Goal: Obtain resource: Download file/media

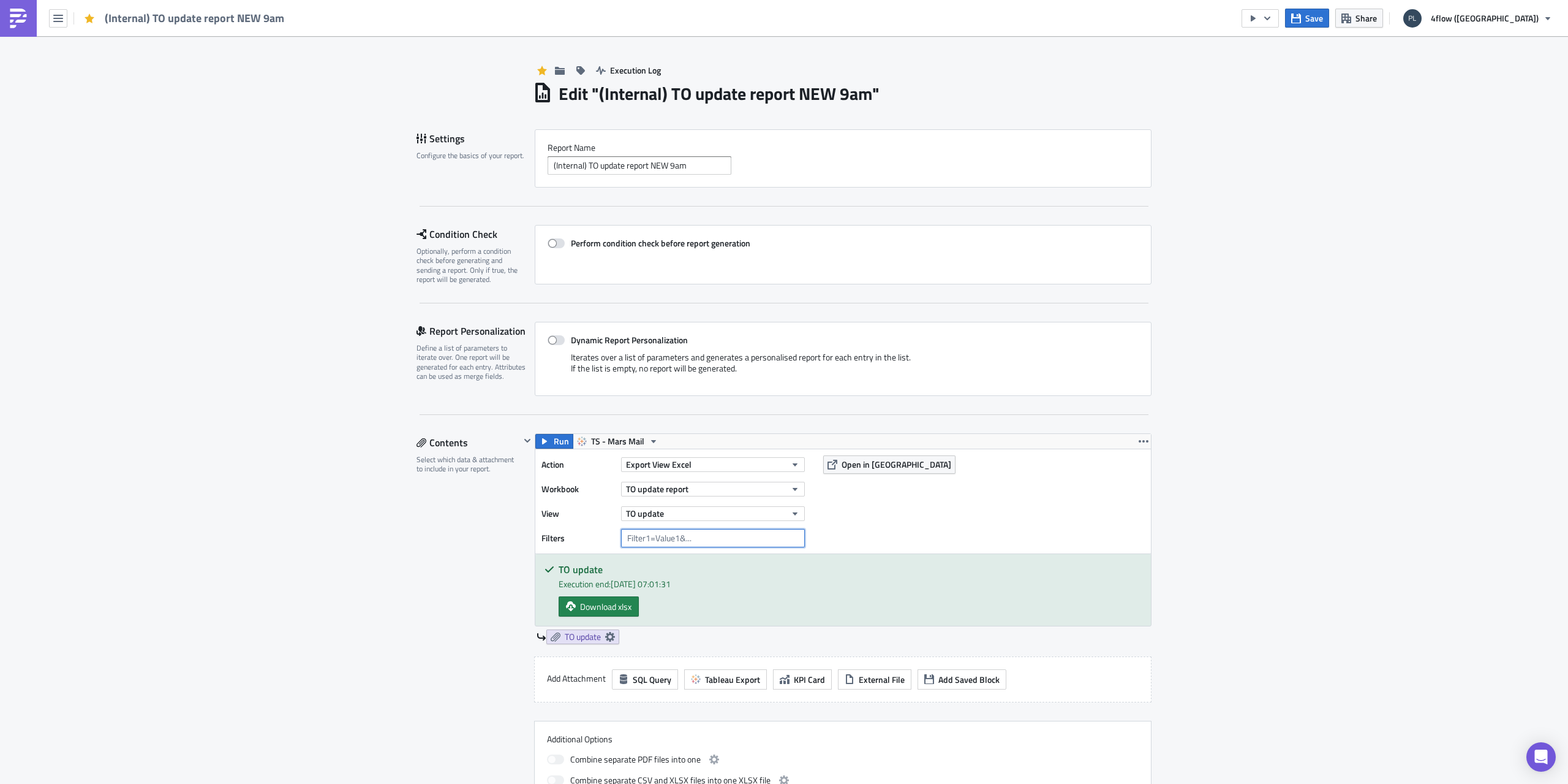
click at [655, 537] on input "text" at bounding box center [713, 538] width 184 height 18
click at [578, 636] on span "TO update" at bounding box center [583, 637] width 36 height 11
click at [518, 745] on span "Change Column Datatype" at bounding box center [547, 742] width 93 height 13
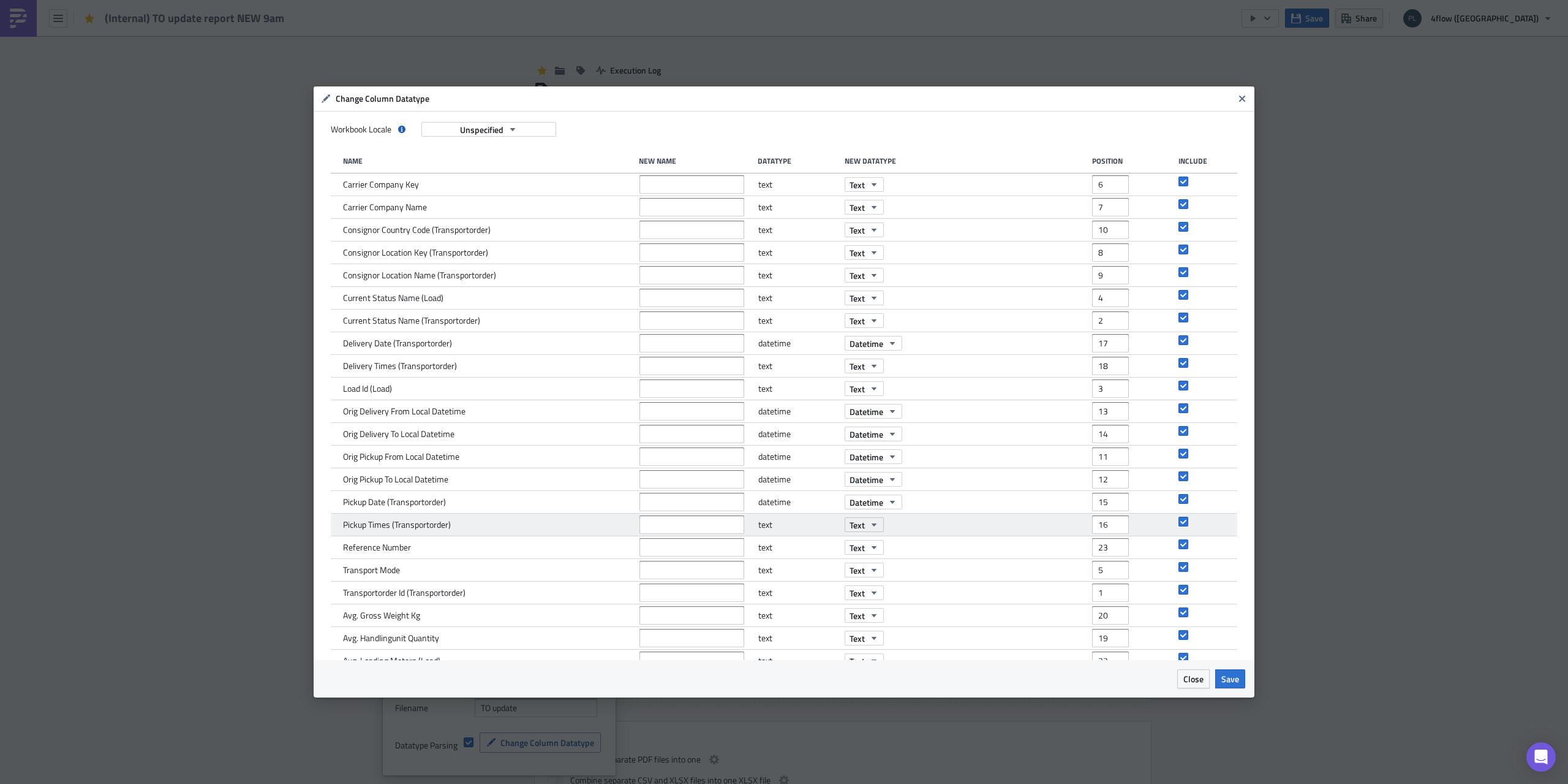
scroll to position [46, 0]
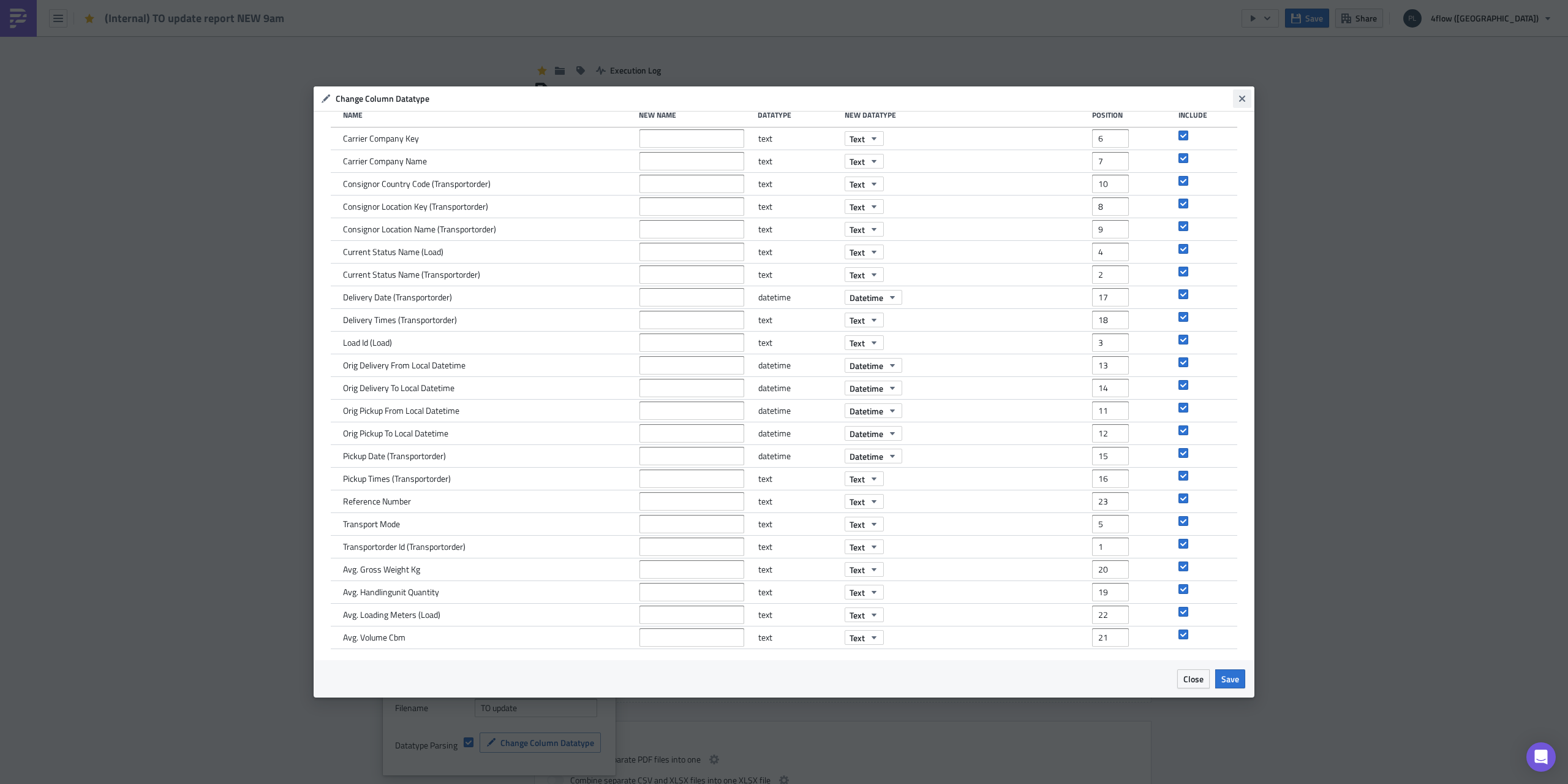
click at [1245, 95] on icon "Close" at bounding box center [1242, 98] width 10 height 10
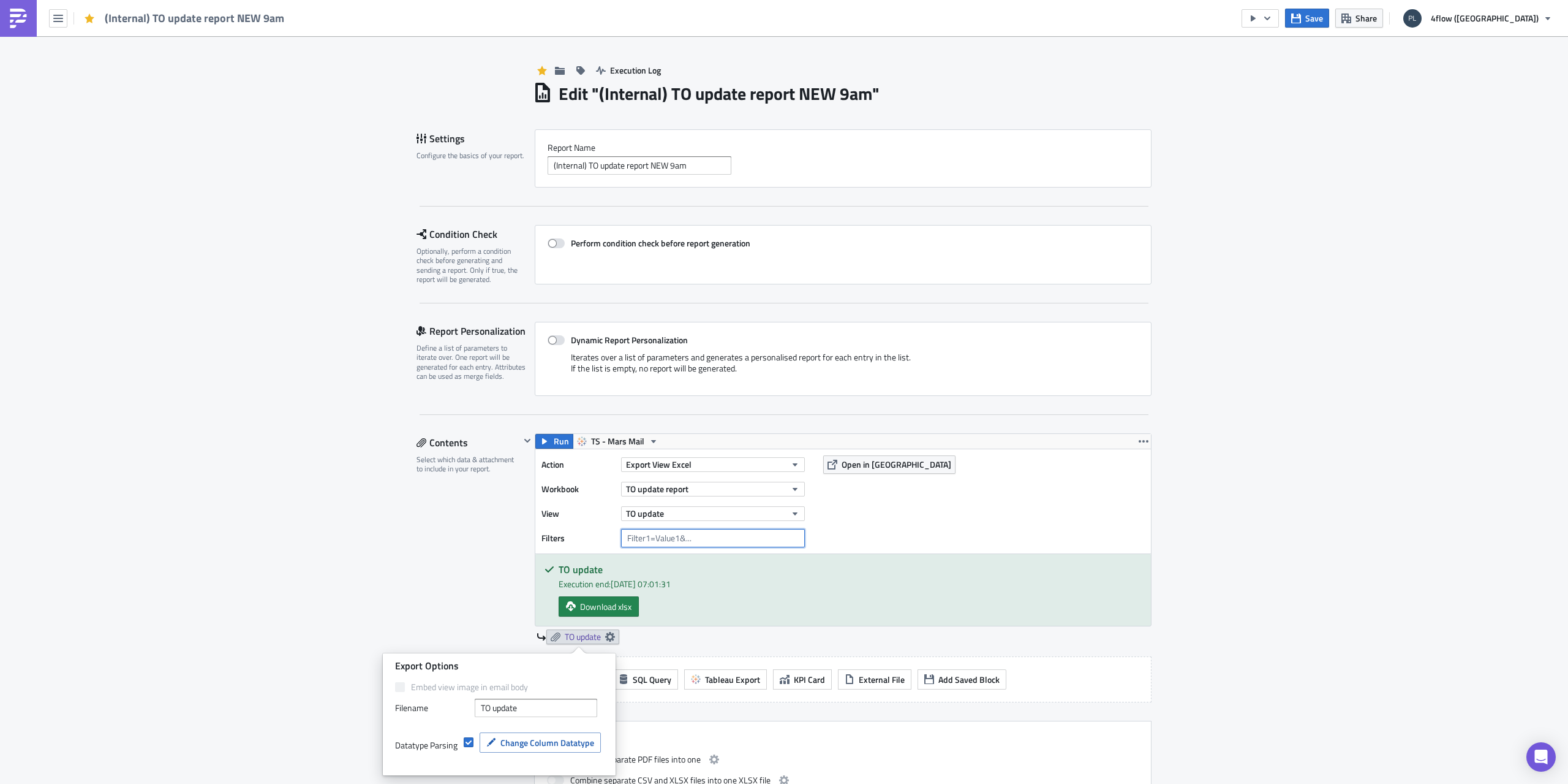
click at [648, 540] on input "text" at bounding box center [713, 538] width 184 height 18
click at [567, 634] on span "TO update" at bounding box center [583, 637] width 36 height 11
click at [553, 738] on span "Change Column Datatype" at bounding box center [547, 742] width 93 height 13
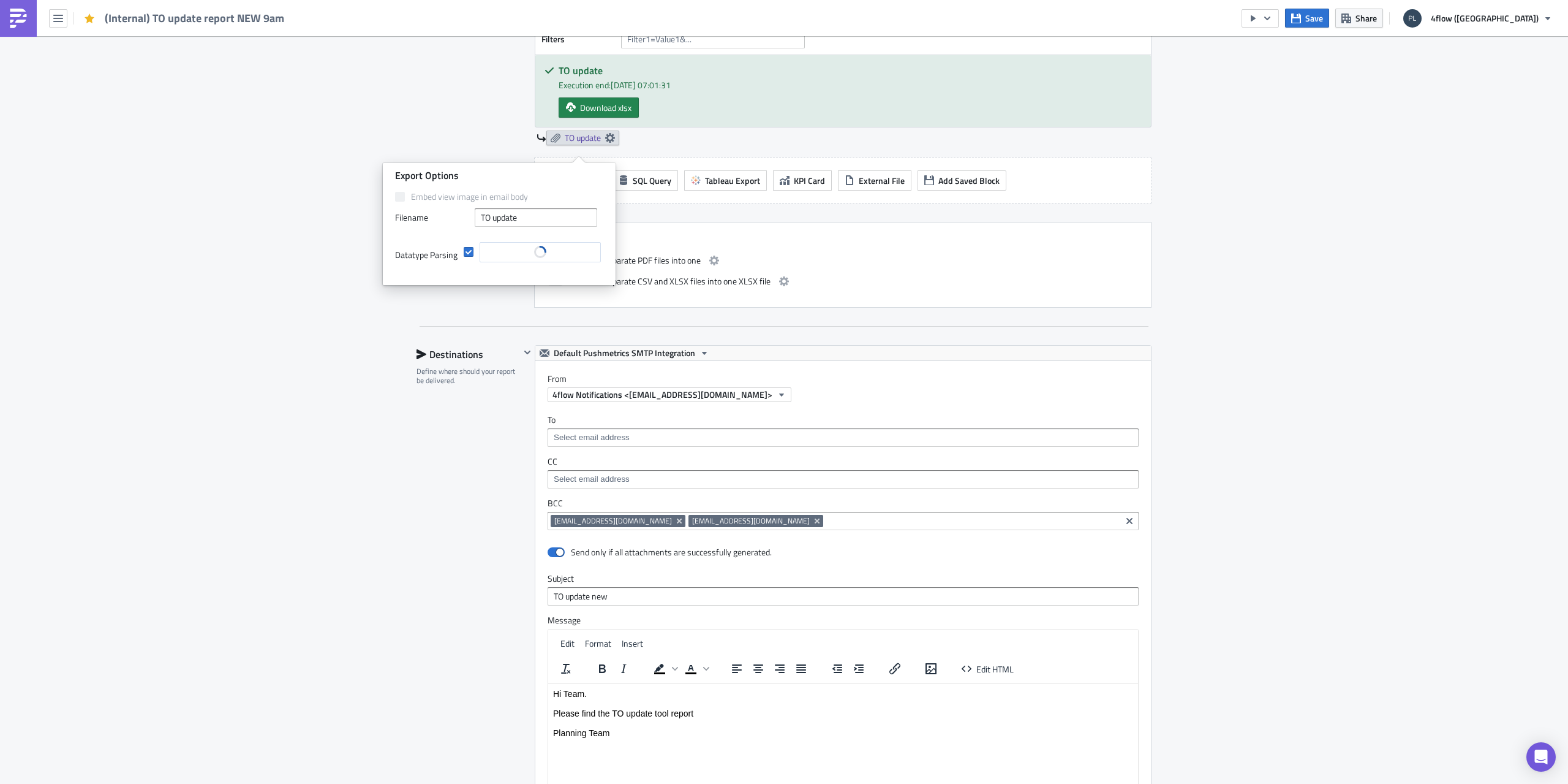
scroll to position [490, 0]
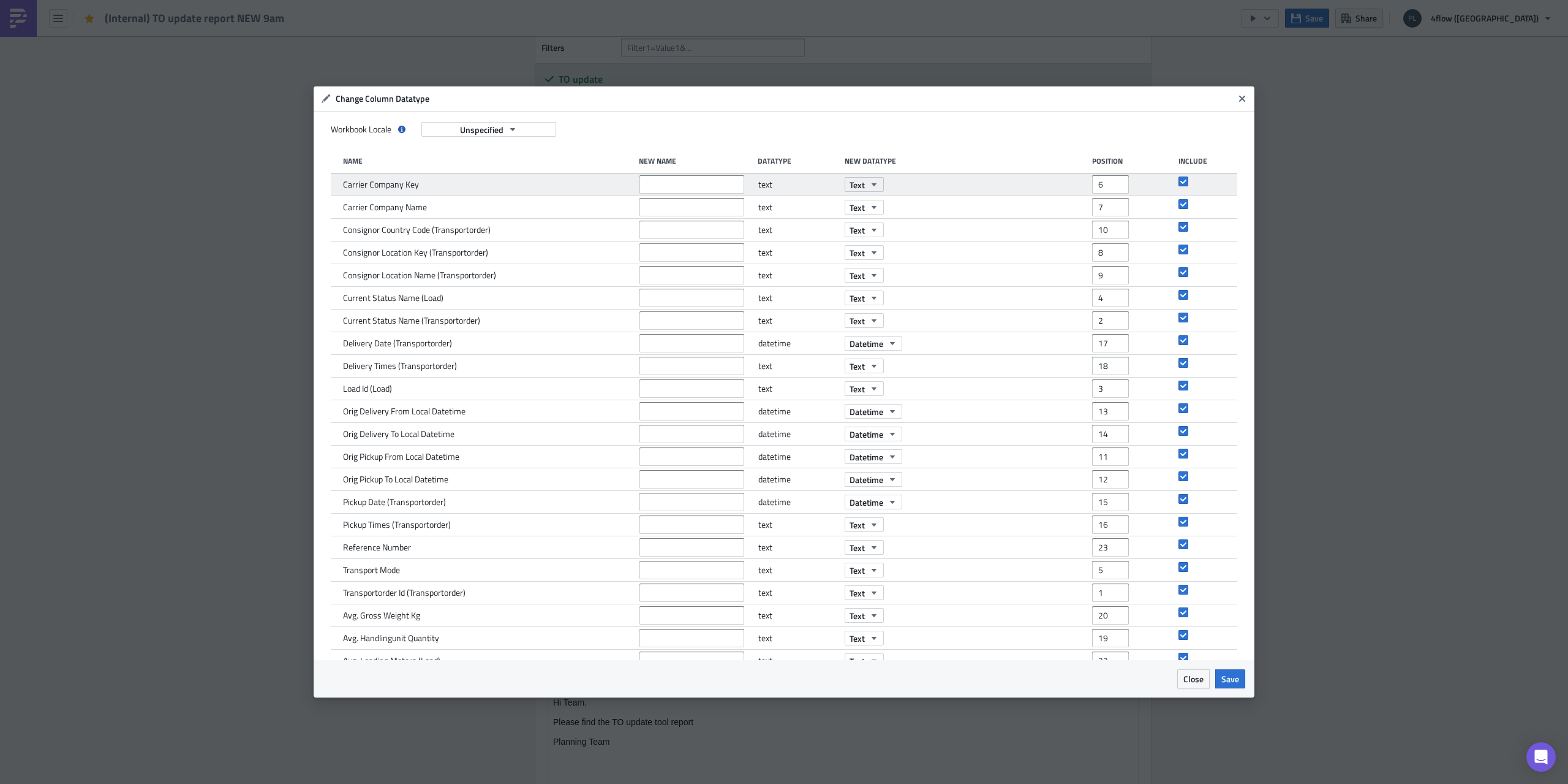
click at [390, 189] on span "Carrier Company Key" at bounding box center [381, 184] width 76 height 11
copy span "Carrier Company Key"
click at [1238, 103] on icon "Close" at bounding box center [1242, 98] width 10 height 10
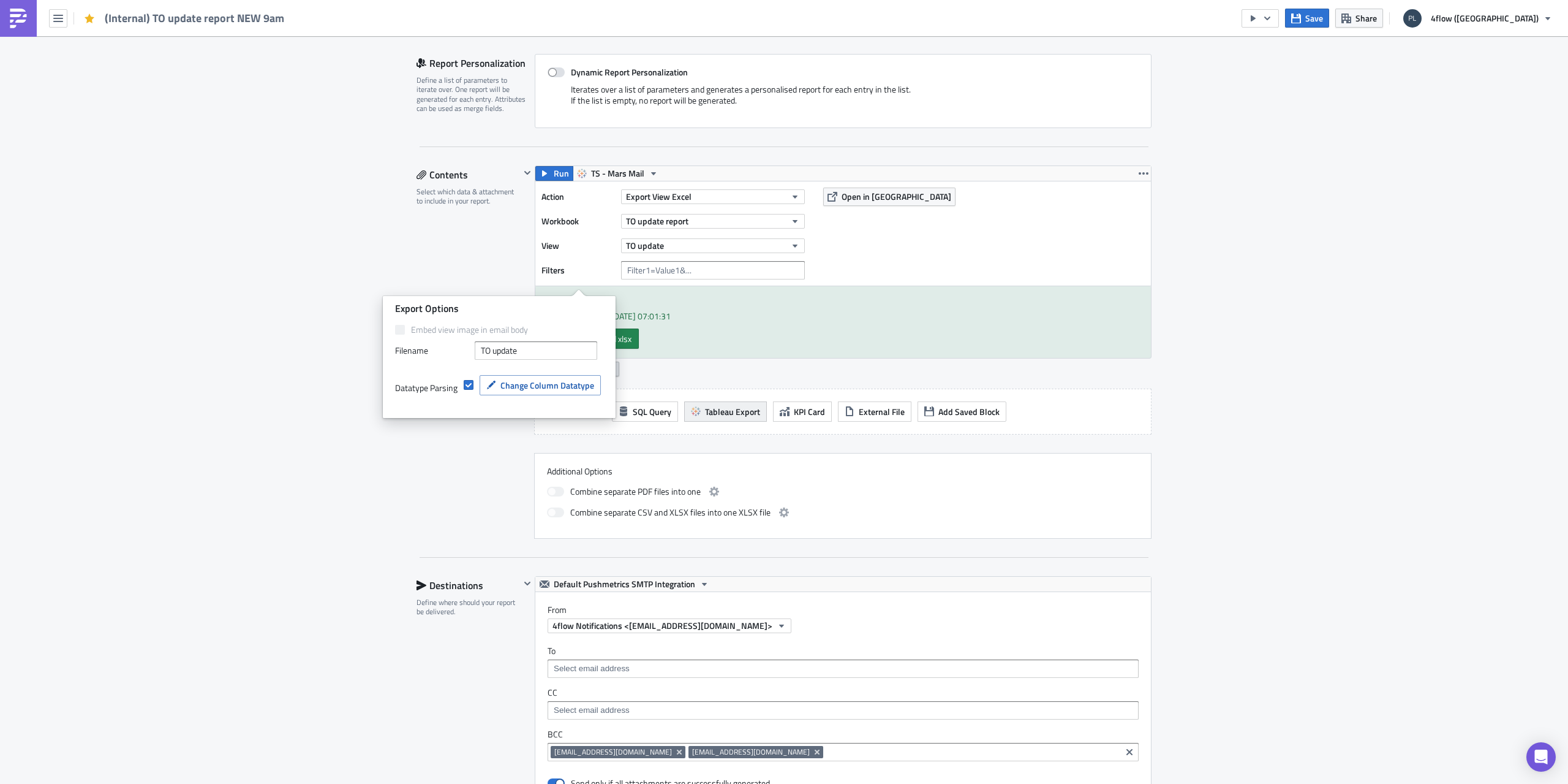
scroll to position [245, 0]
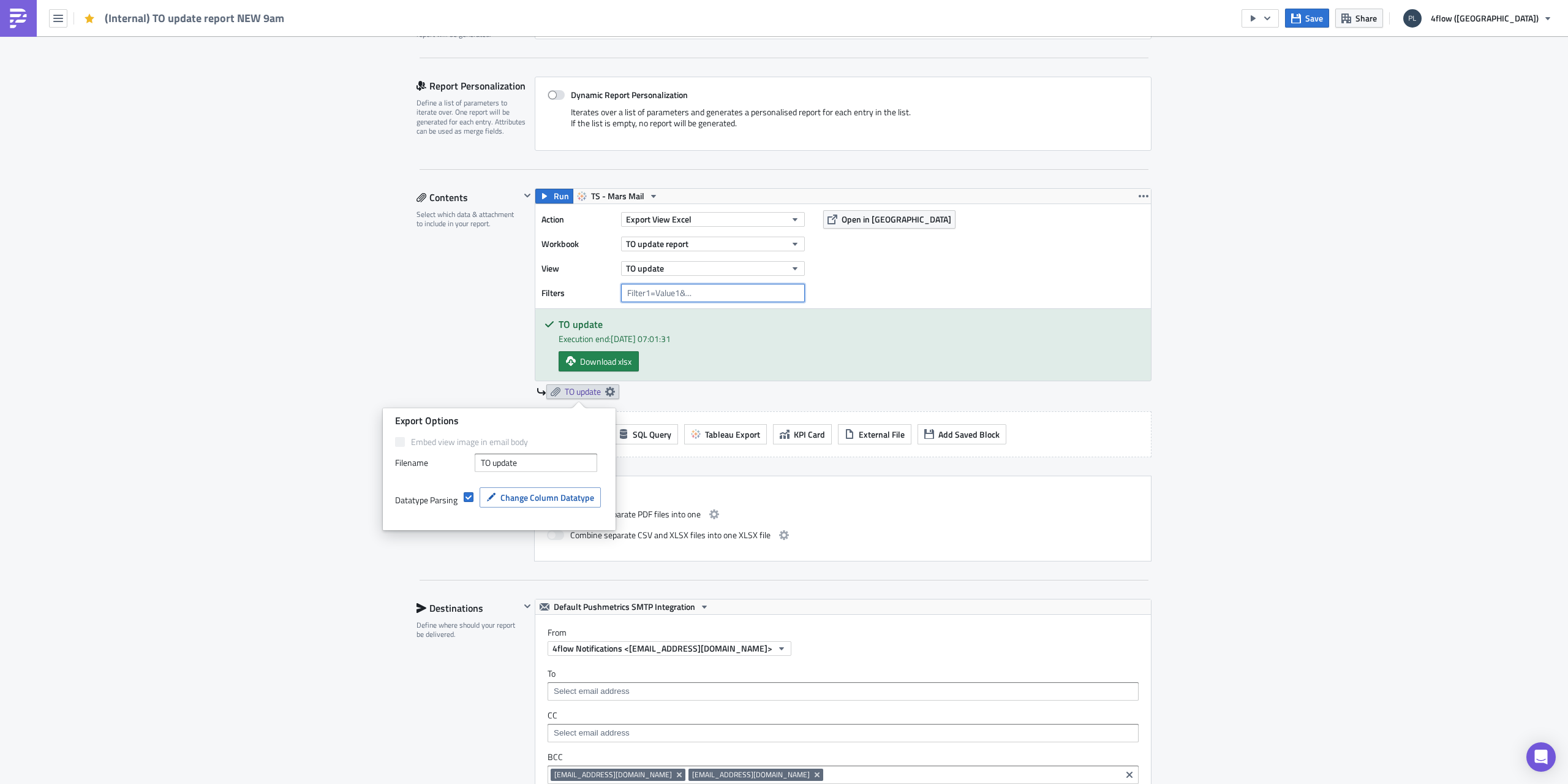
click at [665, 290] on input "text" at bounding box center [713, 293] width 184 height 18
paste input "Carrier Company Key"
click at [722, 291] on input "Carrier Company Key=" at bounding box center [713, 293] width 184 height 18
paste input "FFKCVLAN01"
type input "Carrier Company Key=FFKCVLAN01"
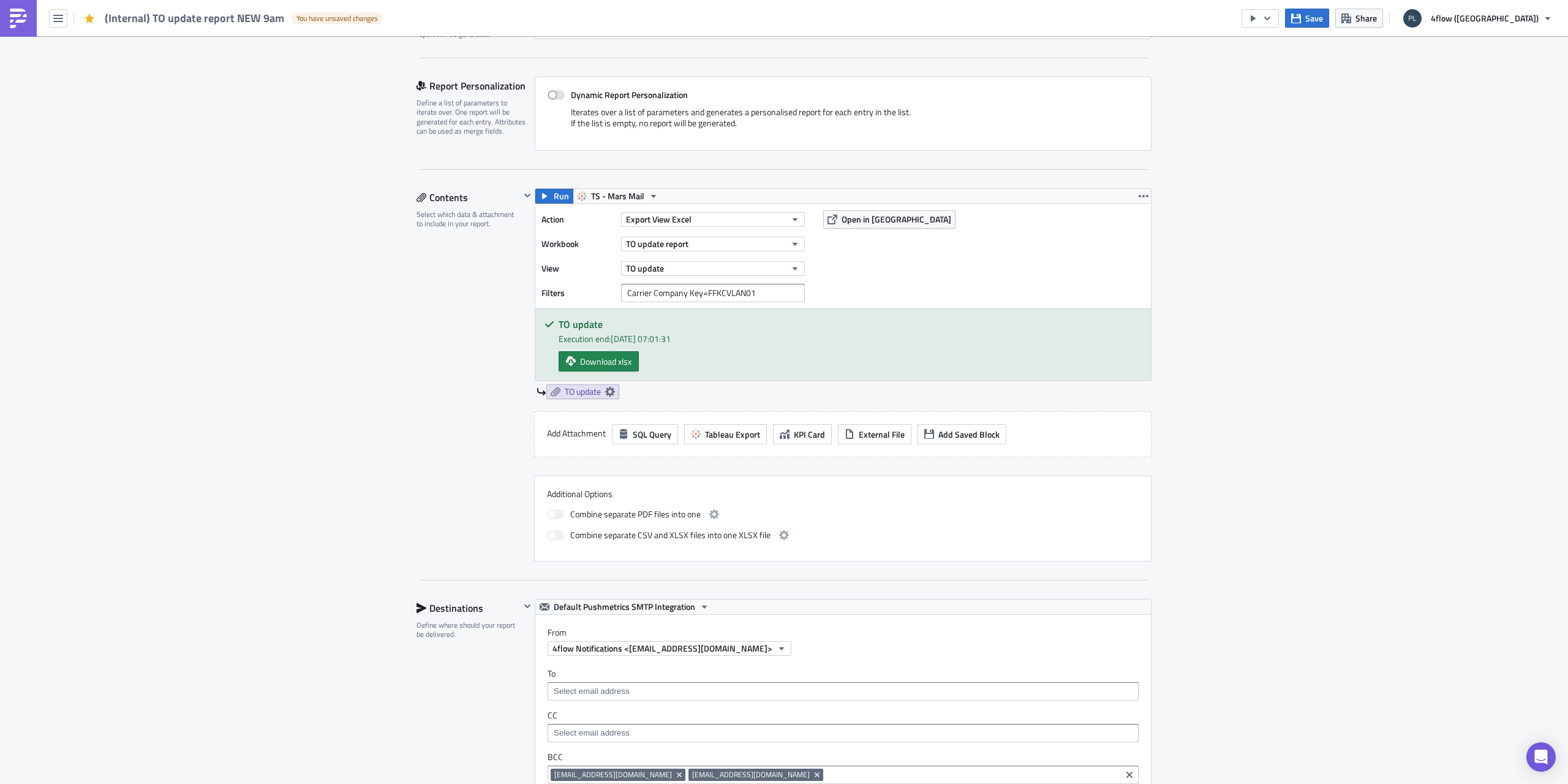
click at [853, 278] on div "Action Export View Excel Workbook TO update report View TO update Filters Carri…" at bounding box center [843, 256] width 616 height 104
click at [565, 197] on button "Run" at bounding box center [554, 196] width 38 height 15
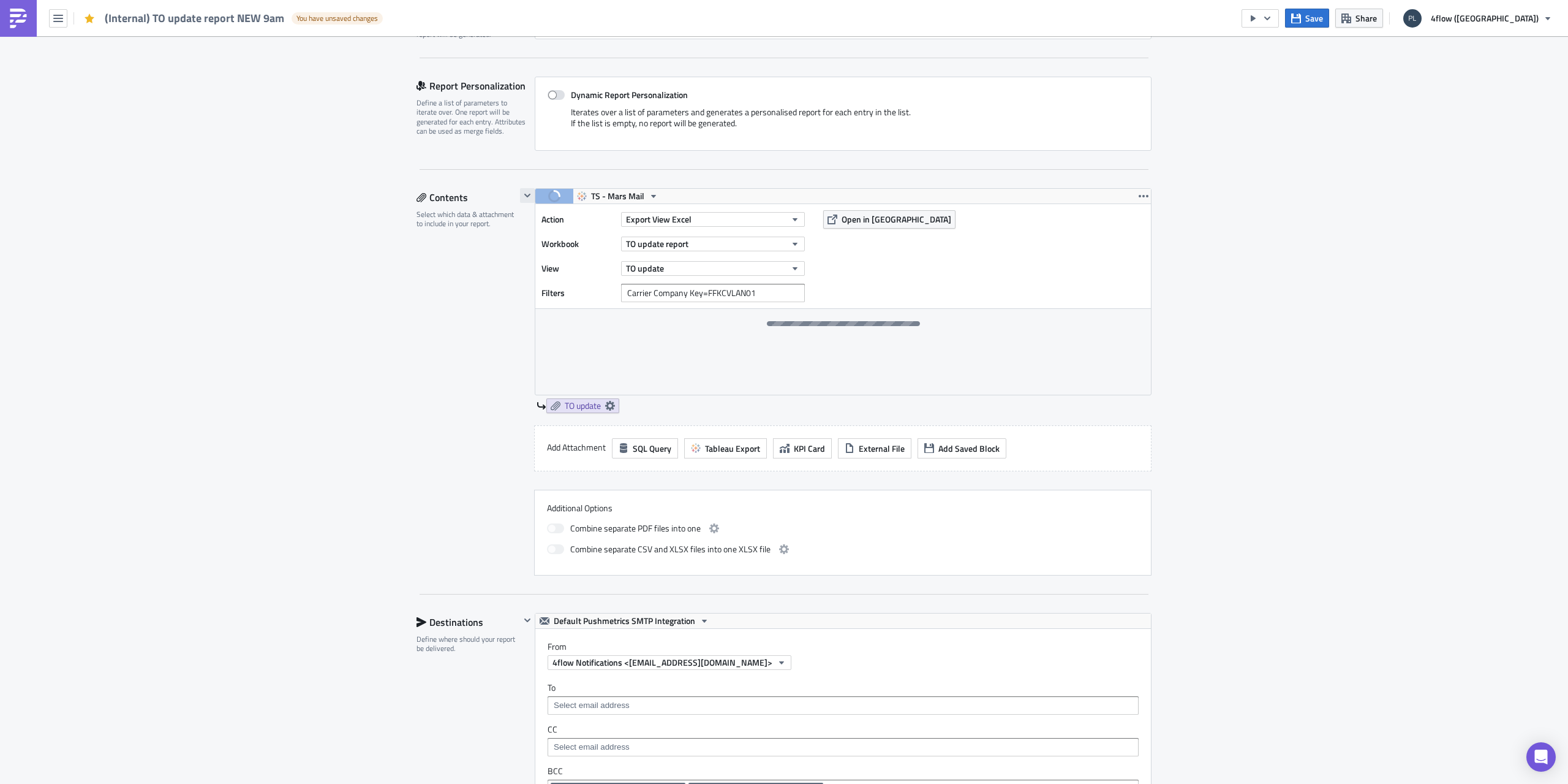
click at [524, 196] on icon "button" at bounding box center [527, 196] width 6 height 4
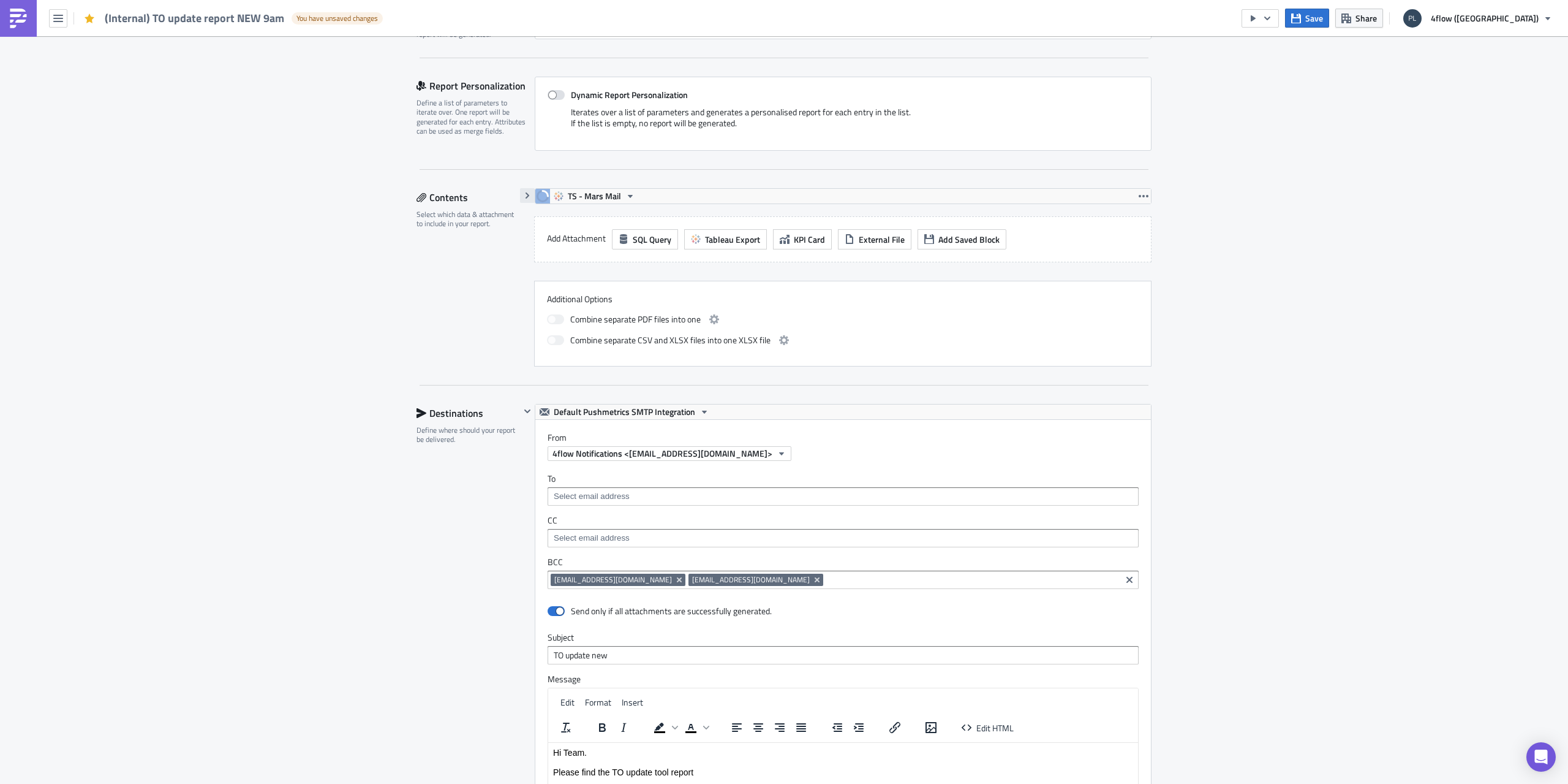
click at [526, 196] on icon "button" at bounding box center [527, 196] width 4 height 6
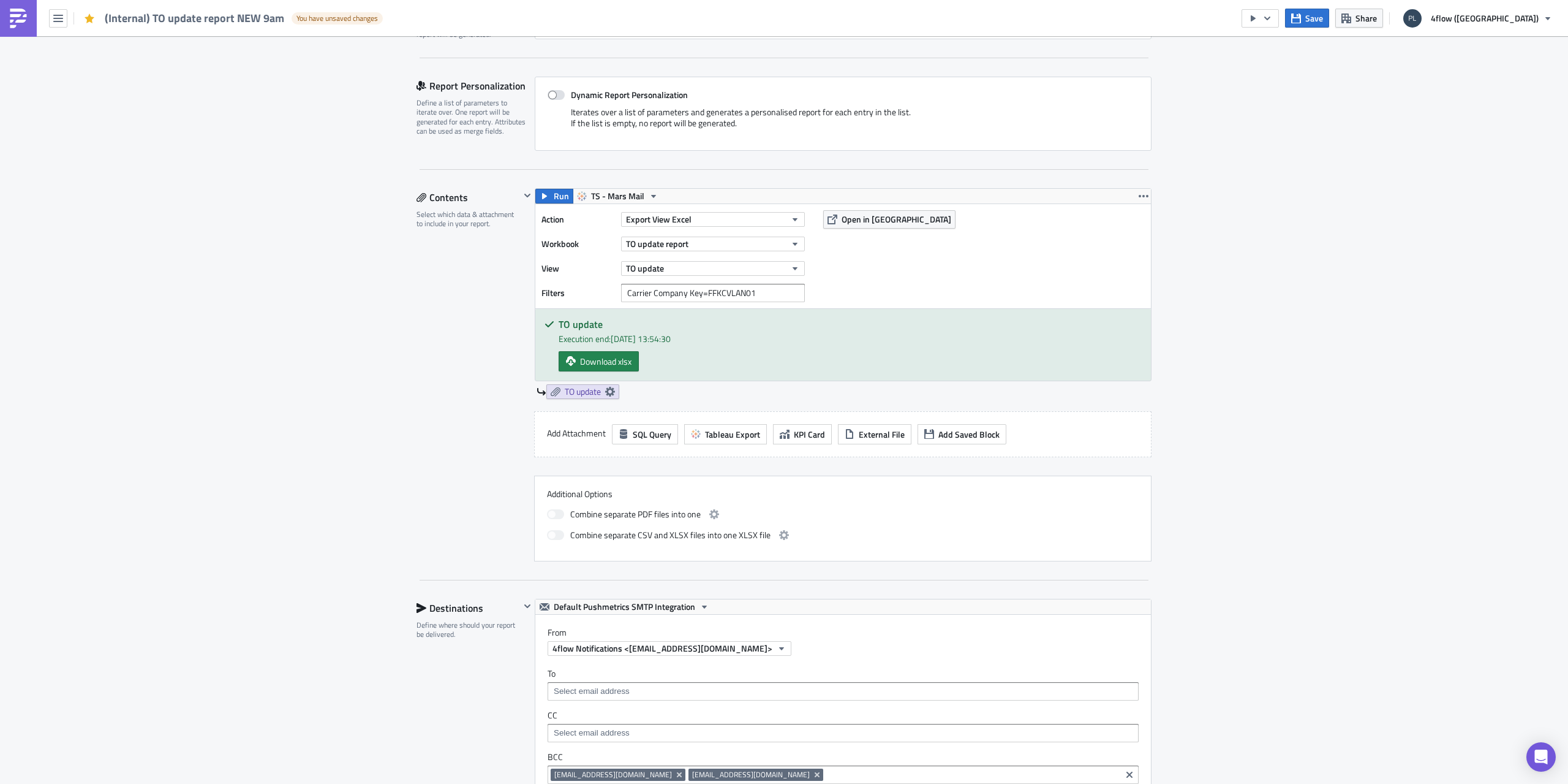
click at [360, 389] on div "Execution Log Edit " (Internal) TO update report NEW 9am " Draft Settings Confi…" at bounding box center [784, 578] width 1568 height 1574
click at [604, 362] on span "Download xlsx" at bounding box center [606, 361] width 52 height 13
click at [419, 350] on div "Contents Select which data & attachment to include in your report." at bounding box center [468, 374] width 103 height 373
click at [1508, 178] on div "Execution Log Edit " (Internal) TO update report NEW 9am " Draft Settings Confi…" at bounding box center [784, 578] width 1568 height 1574
click at [577, 395] on span "TO update" at bounding box center [583, 392] width 36 height 11
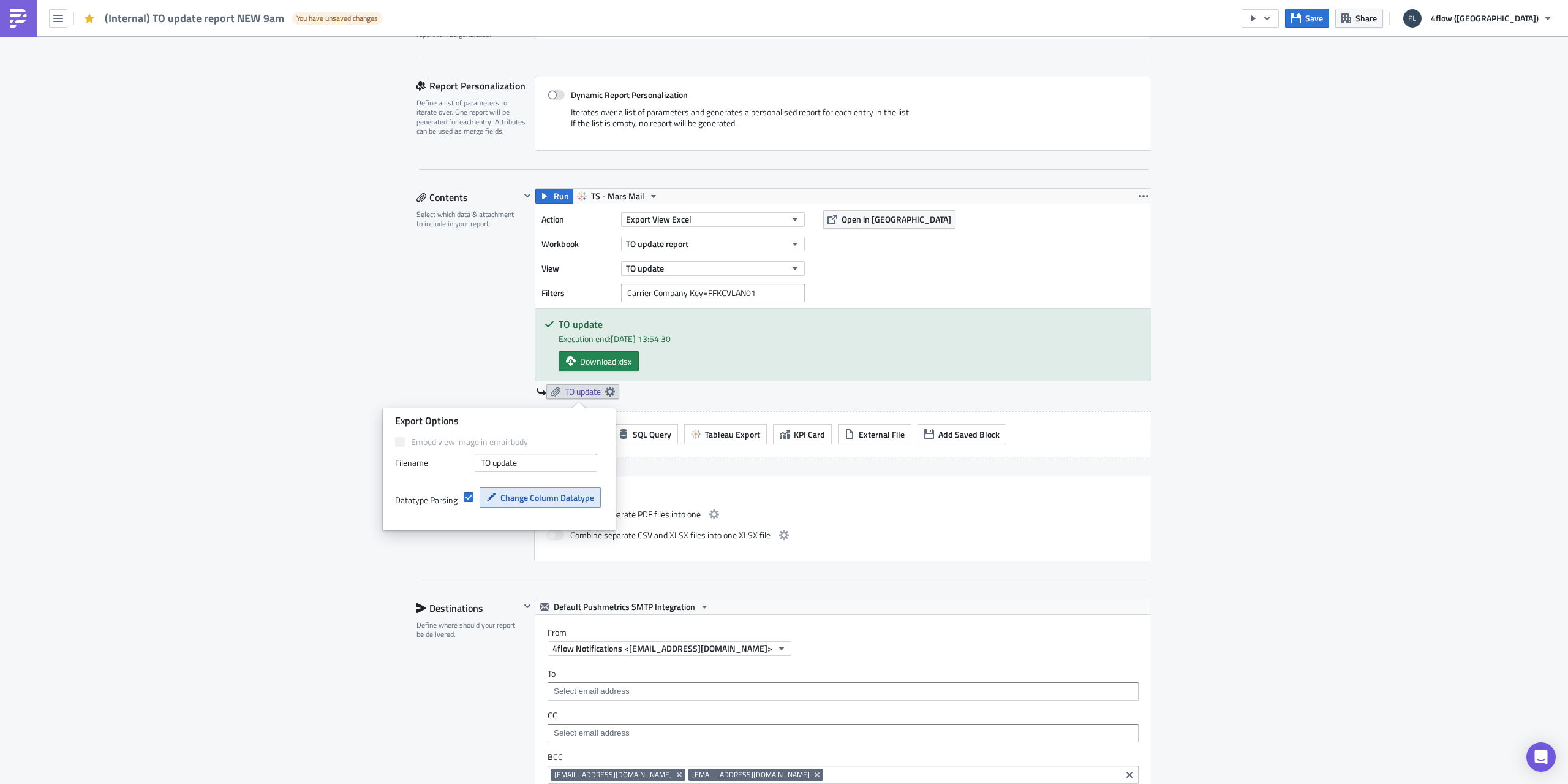
click at [534, 502] on span "Change Column Datatype" at bounding box center [547, 497] width 93 height 13
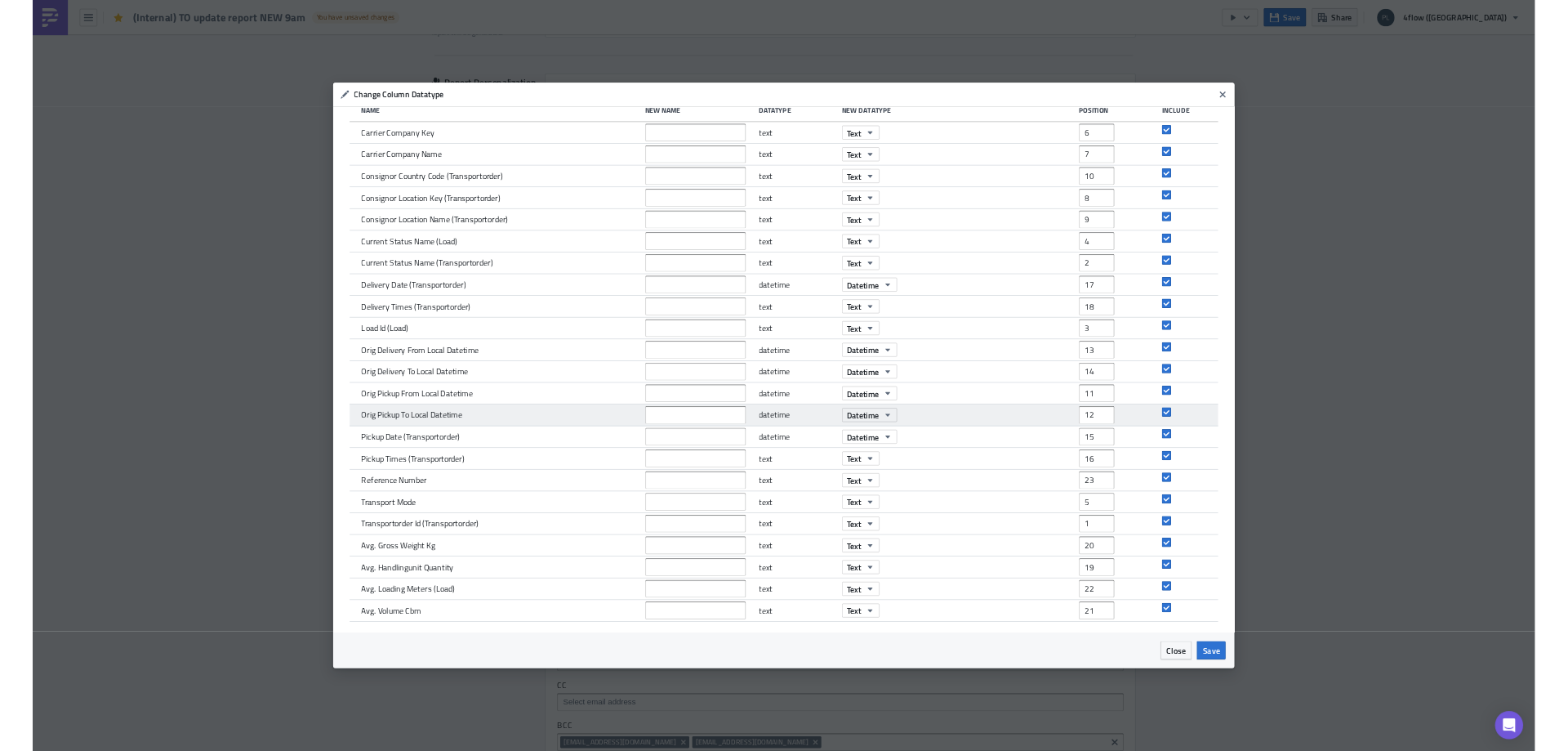
scroll to position [0, 0]
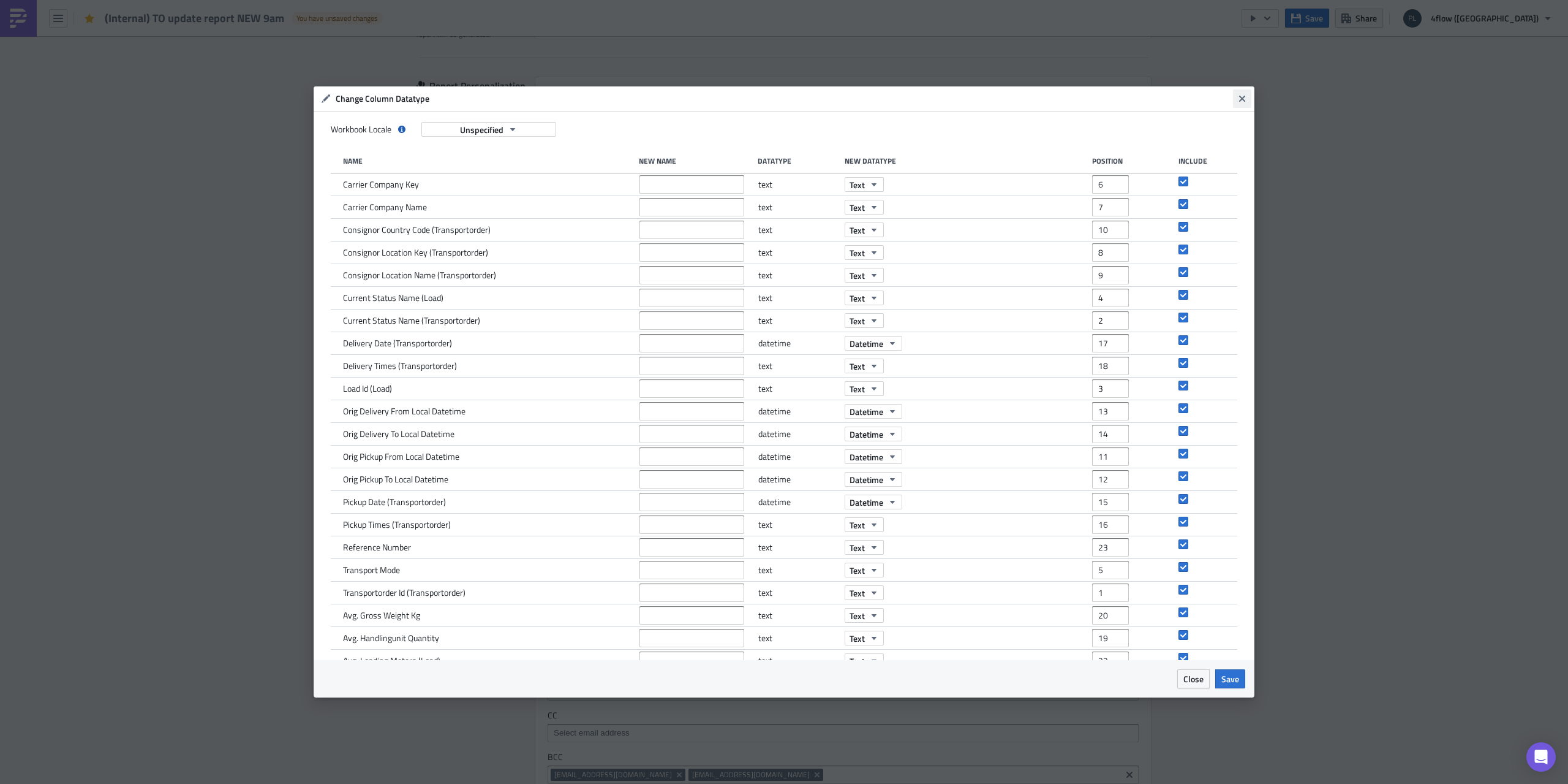
click at [1243, 98] on icon "Close" at bounding box center [1242, 98] width 6 height 6
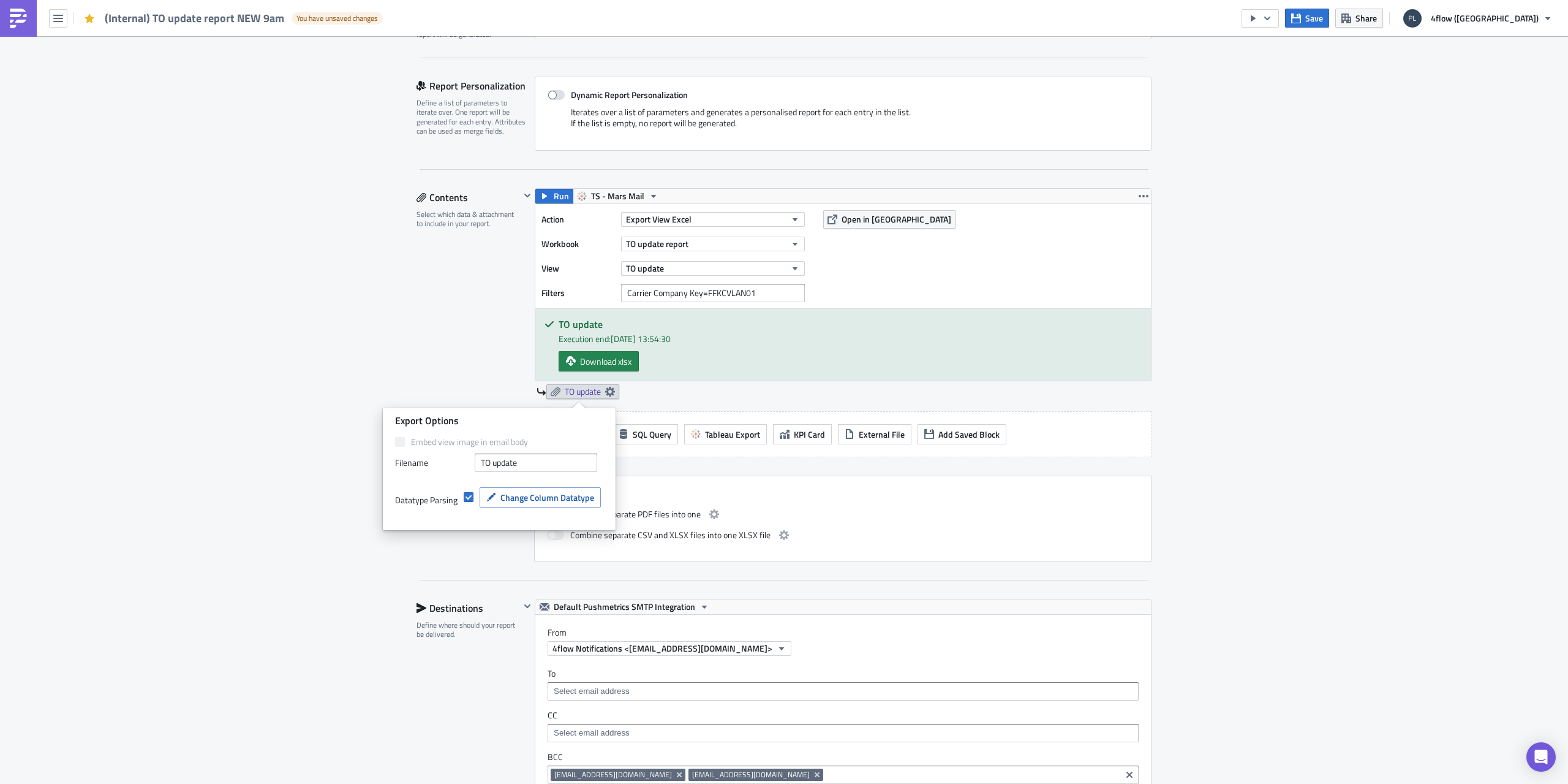
click at [1353, 180] on div "Execution Log Edit " (Internal) TO update report NEW 9am " Draft Settings Confi…" at bounding box center [784, 578] width 1568 height 1574
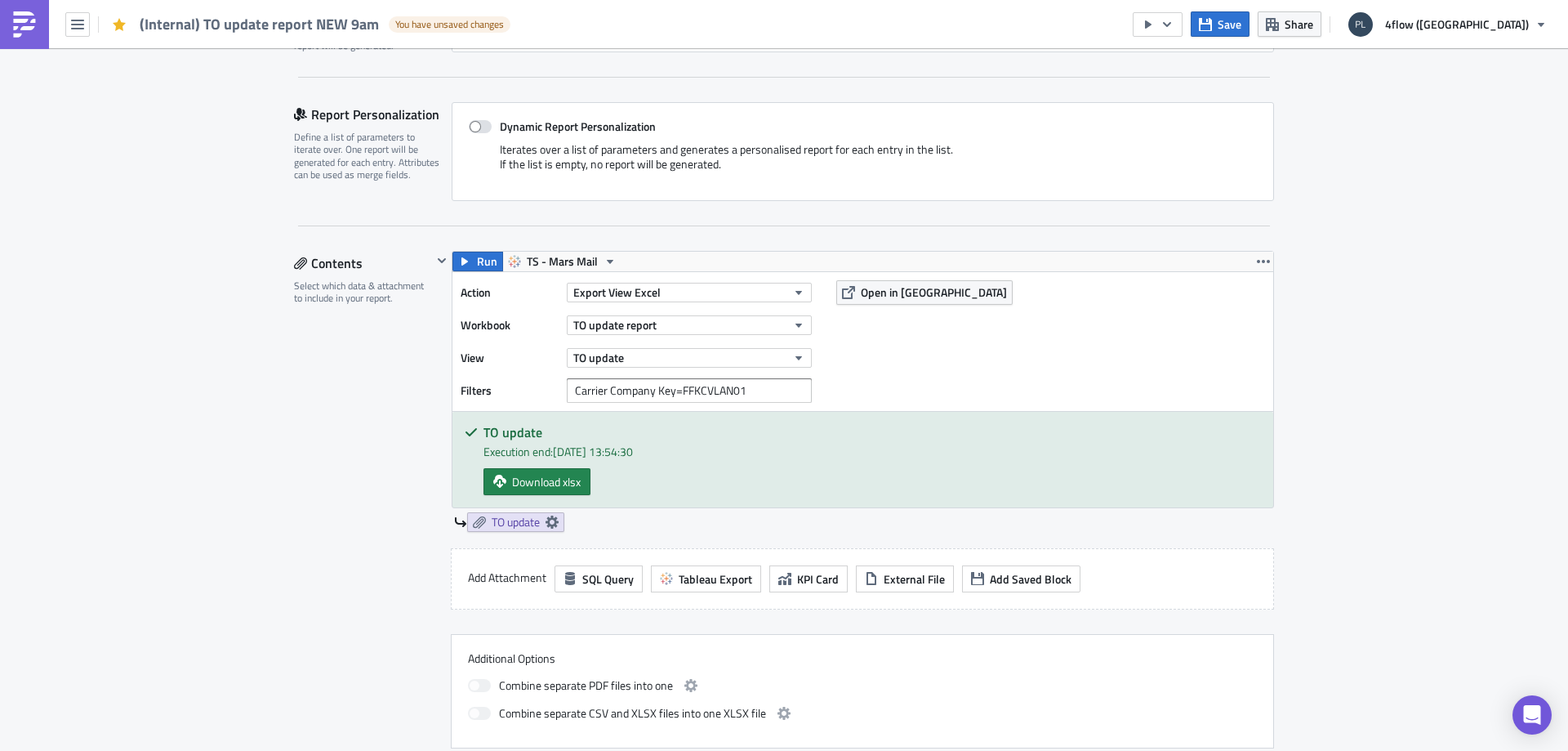
click at [326, 403] on div "Contents Select which data & attachment to include in your report." at bounding box center [363, 499] width 138 height 498
click at [339, 435] on div "Contents Select which data & attachment to include in your report." at bounding box center [363, 499] width 138 height 498
click at [488, 530] on link "TO update" at bounding box center [516, 522] width 98 height 20
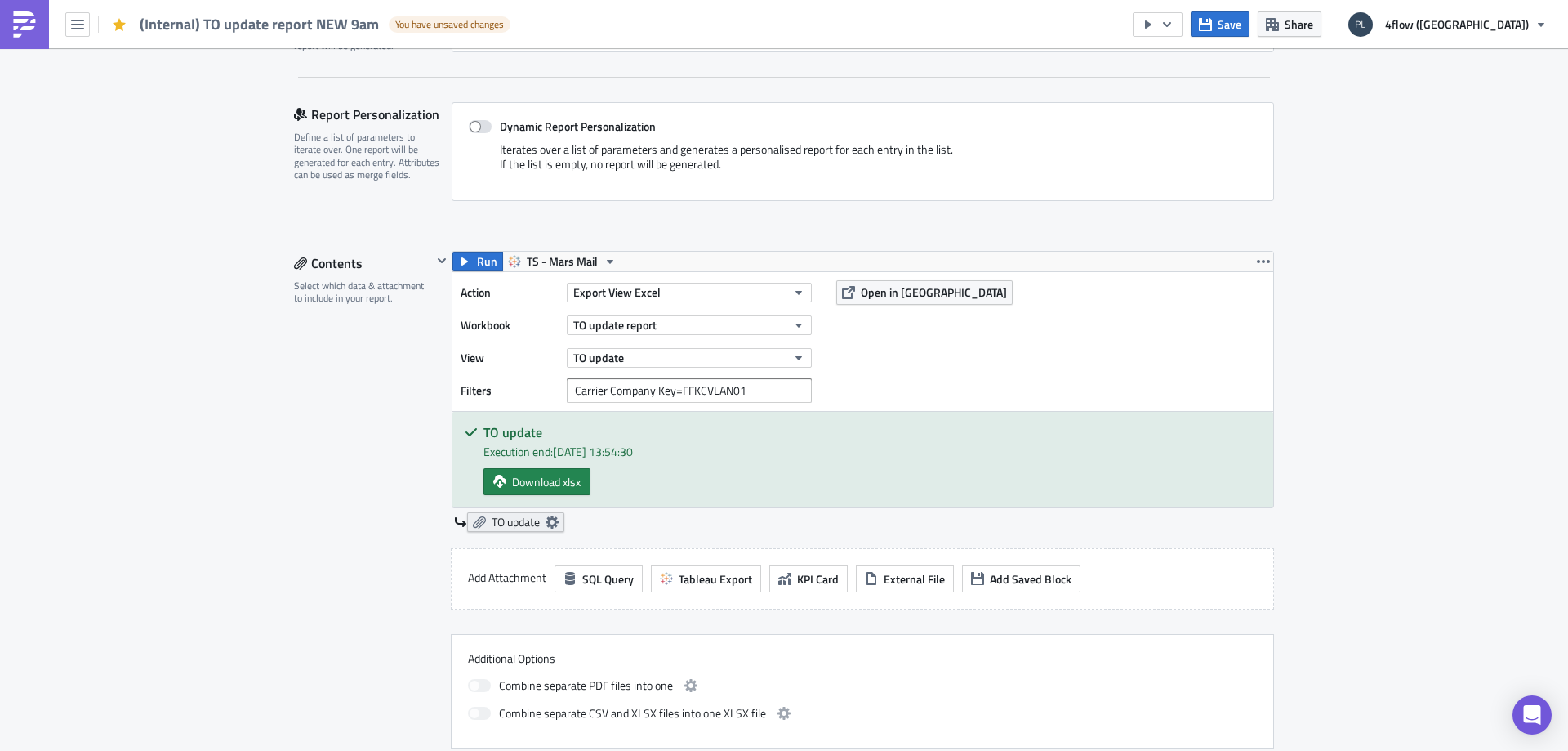
click at [537, 522] on link "TO update" at bounding box center [516, 522] width 98 height 20
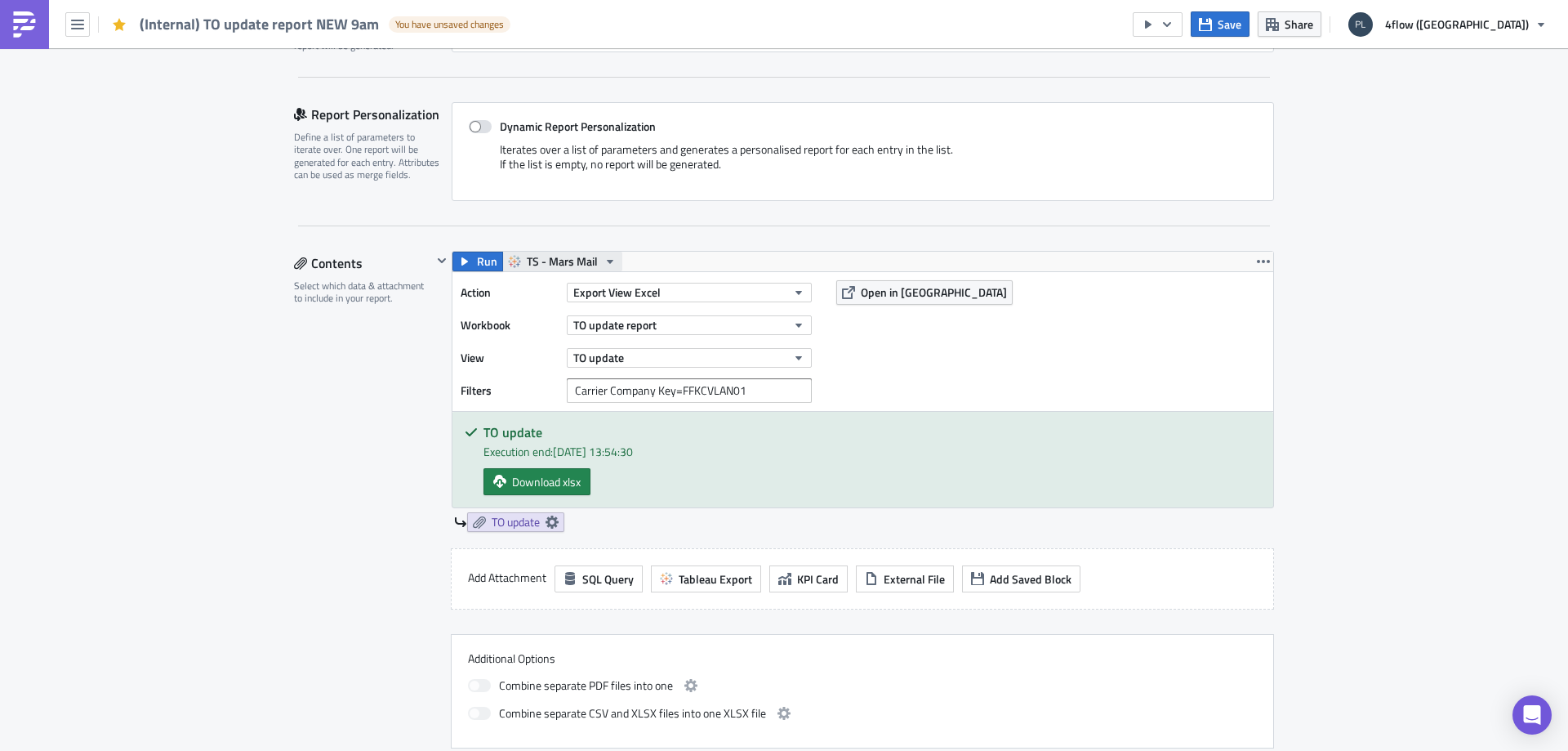
click at [603, 259] on icon "button" at bounding box center [610, 262] width 13 height 13
click at [396, 366] on div "Contents Select which data & attachment to include in your report." at bounding box center [363, 499] width 138 height 498
click at [616, 287] on span "Export View Excel" at bounding box center [617, 292] width 88 height 17
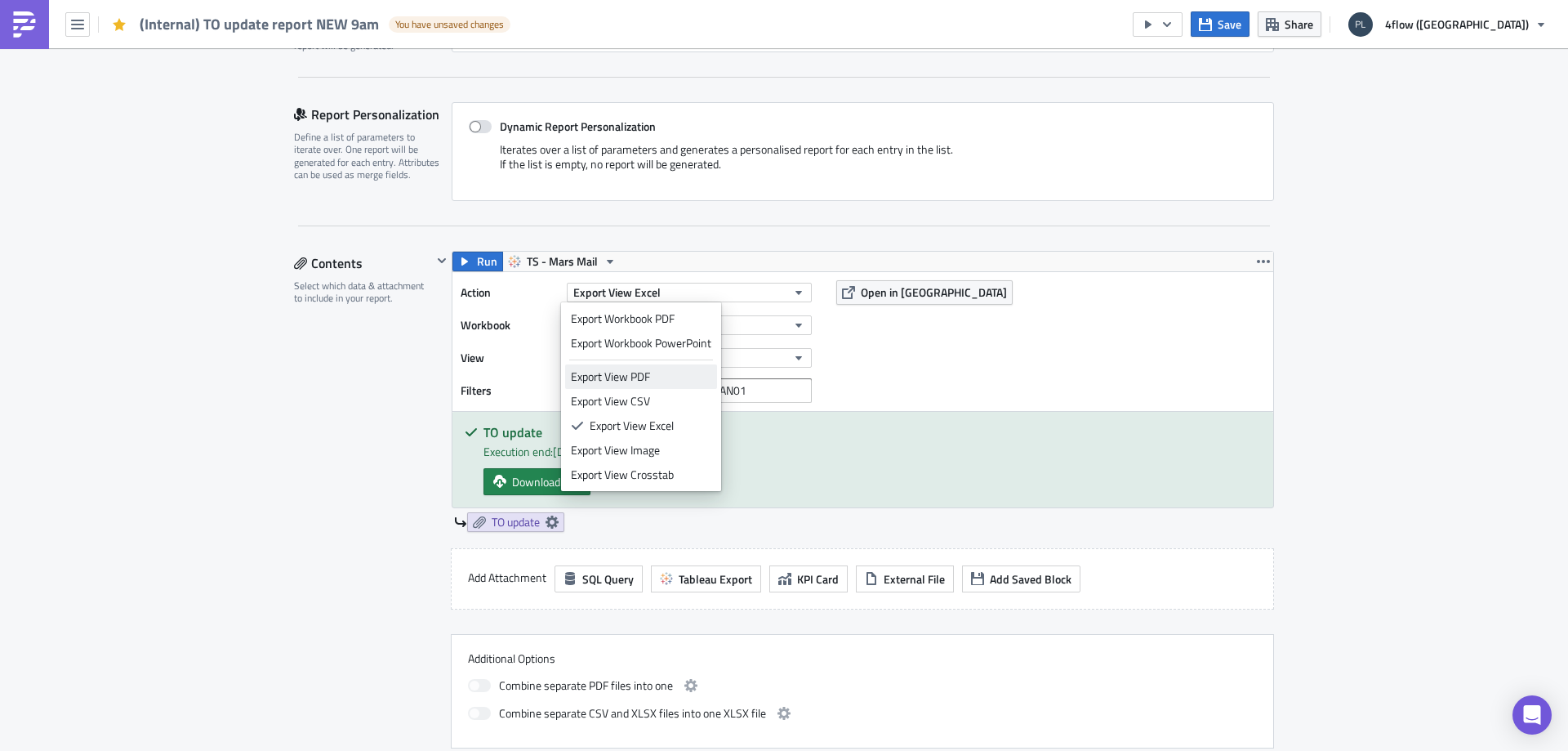
click at [648, 376] on div "Export View PDF" at bounding box center [641, 376] width 140 height 16
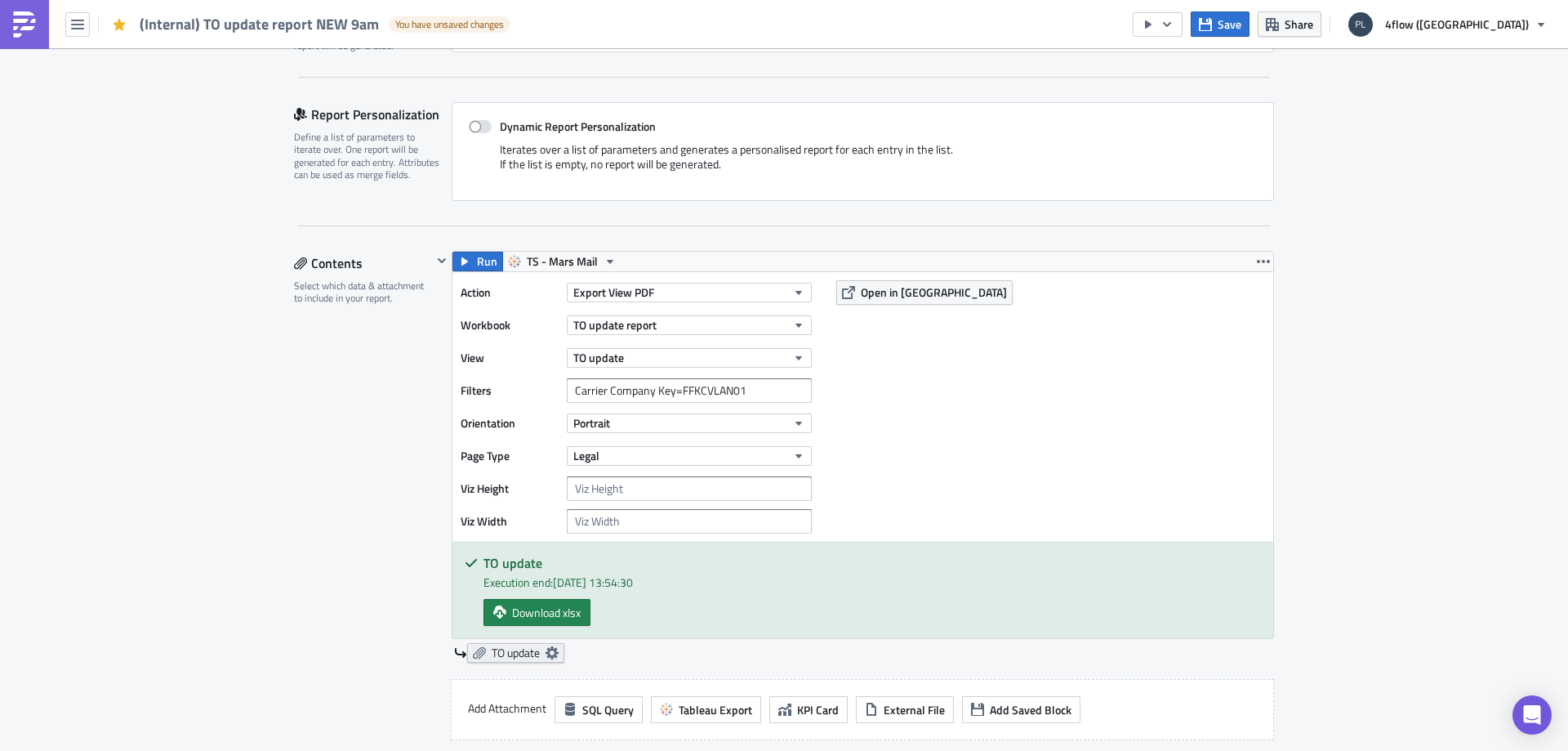
click at [498, 653] on span "TO update" at bounding box center [516, 653] width 48 height 15
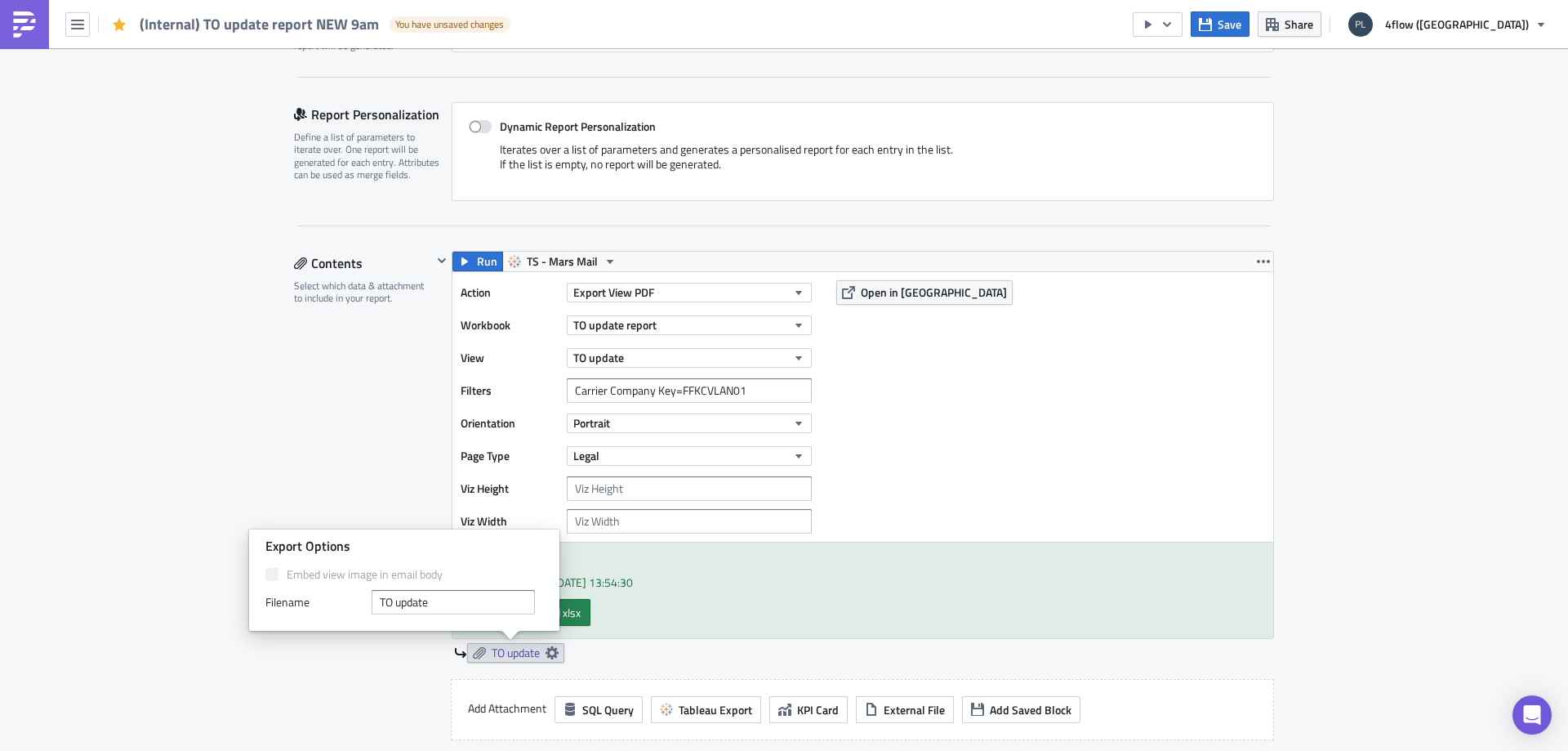
click at [294, 469] on div "Contents Select which data & attachment to include in your report." at bounding box center [363, 565] width 138 height 628
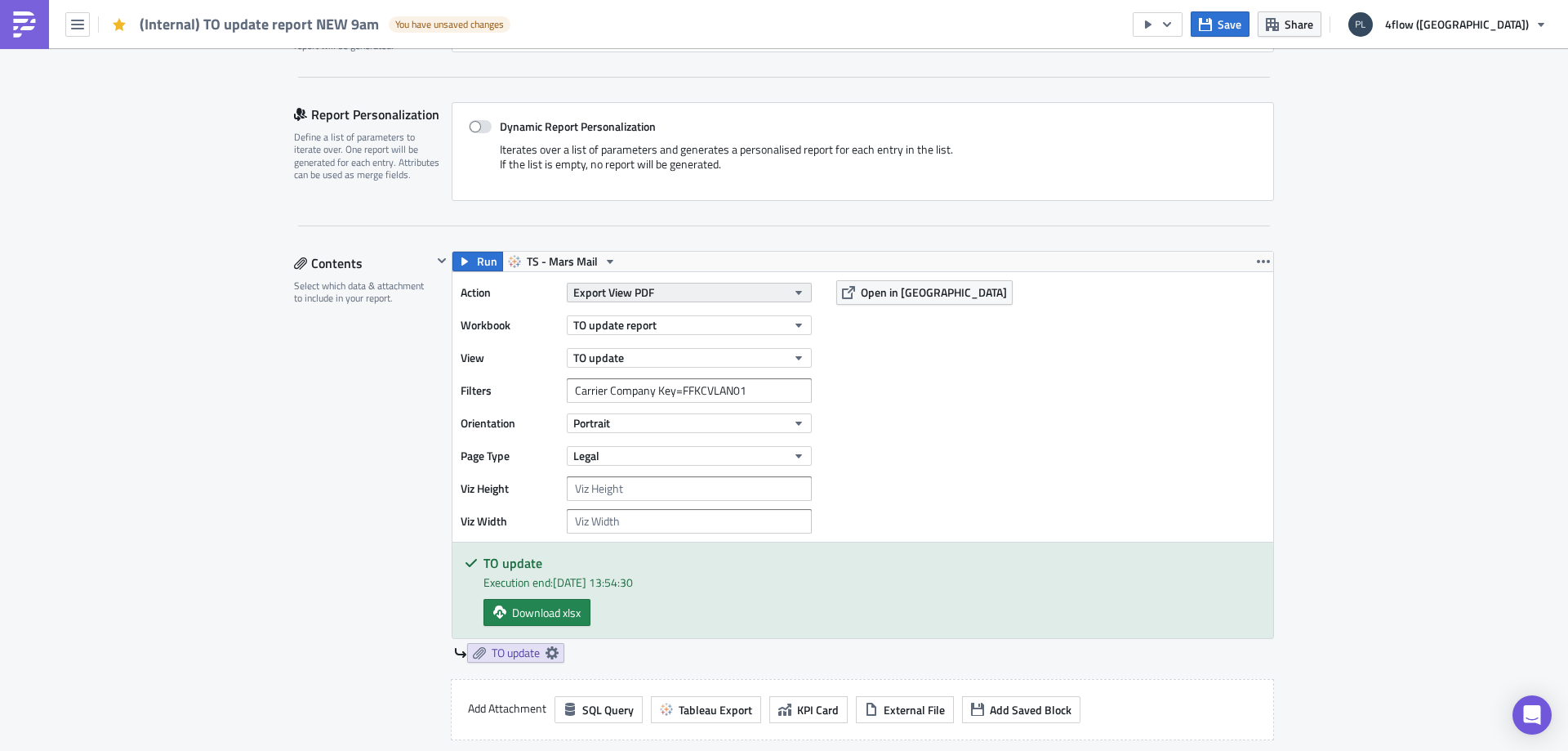
click at [740, 291] on button "Export View PDF" at bounding box center [689, 293] width 245 height 20
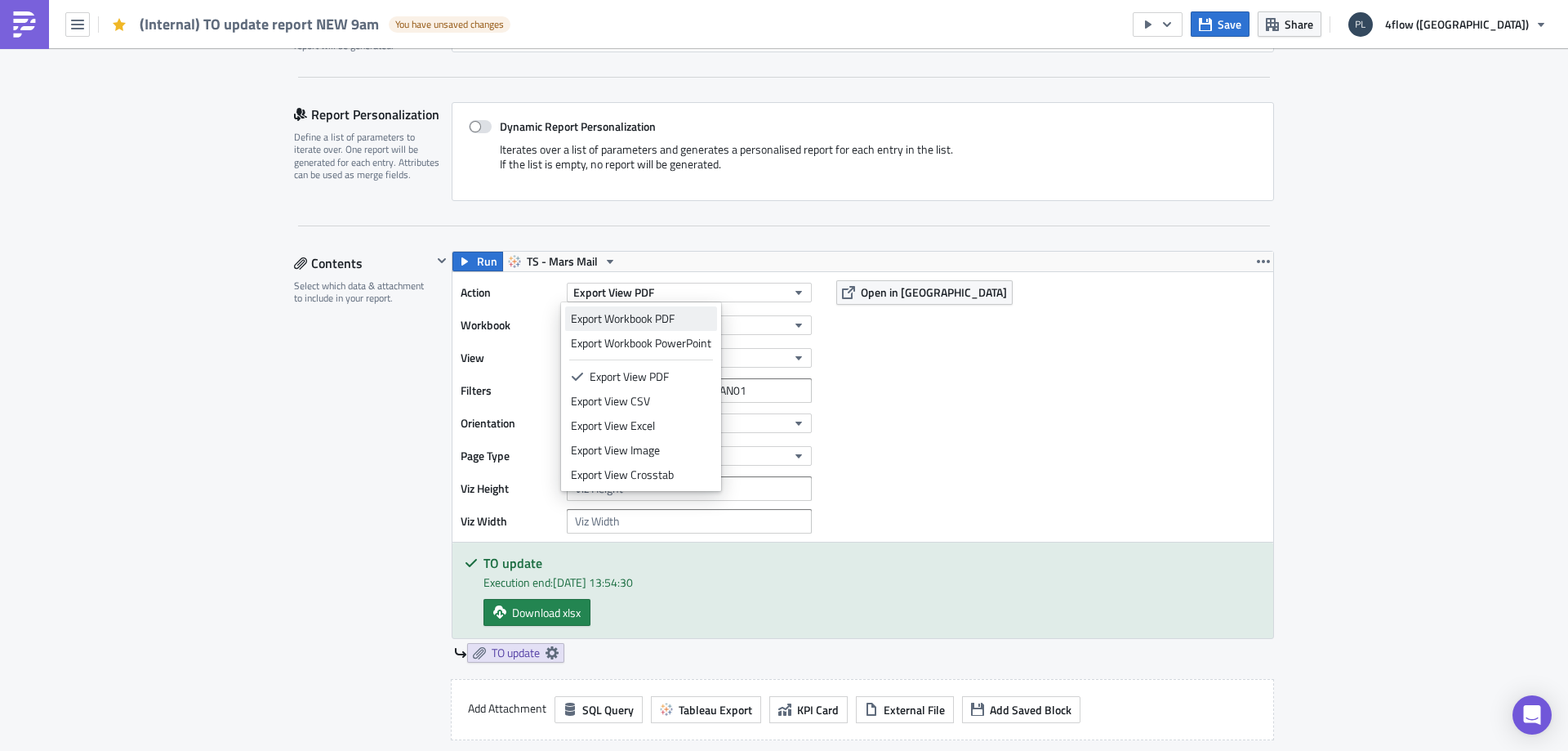
click at [653, 324] on div "Export Workbook PDF" at bounding box center [641, 319] width 140 height 16
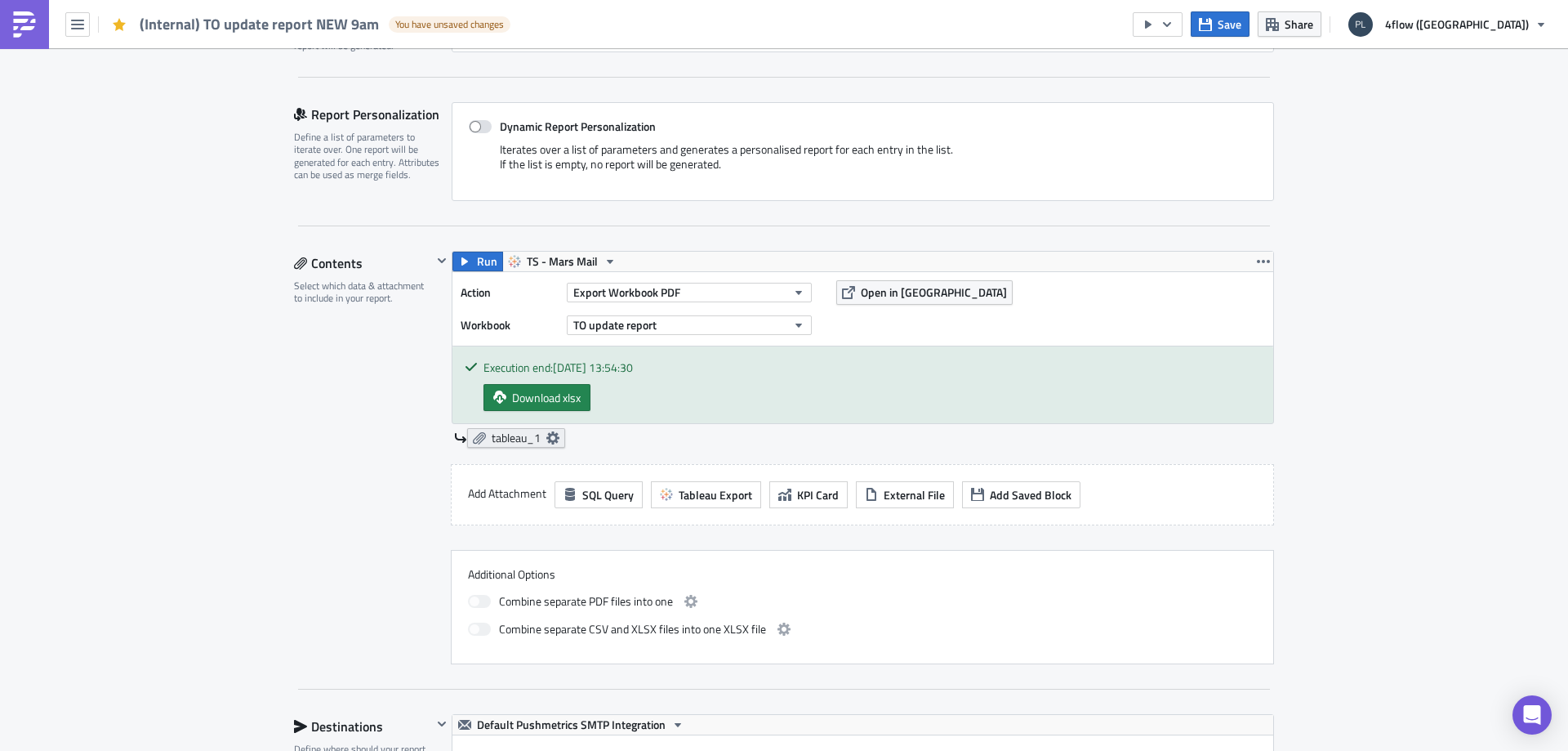
click at [492, 437] on span "tableau_1" at bounding box center [516, 438] width 49 height 15
click at [661, 286] on span "Export Workbook PDF" at bounding box center [627, 292] width 107 height 17
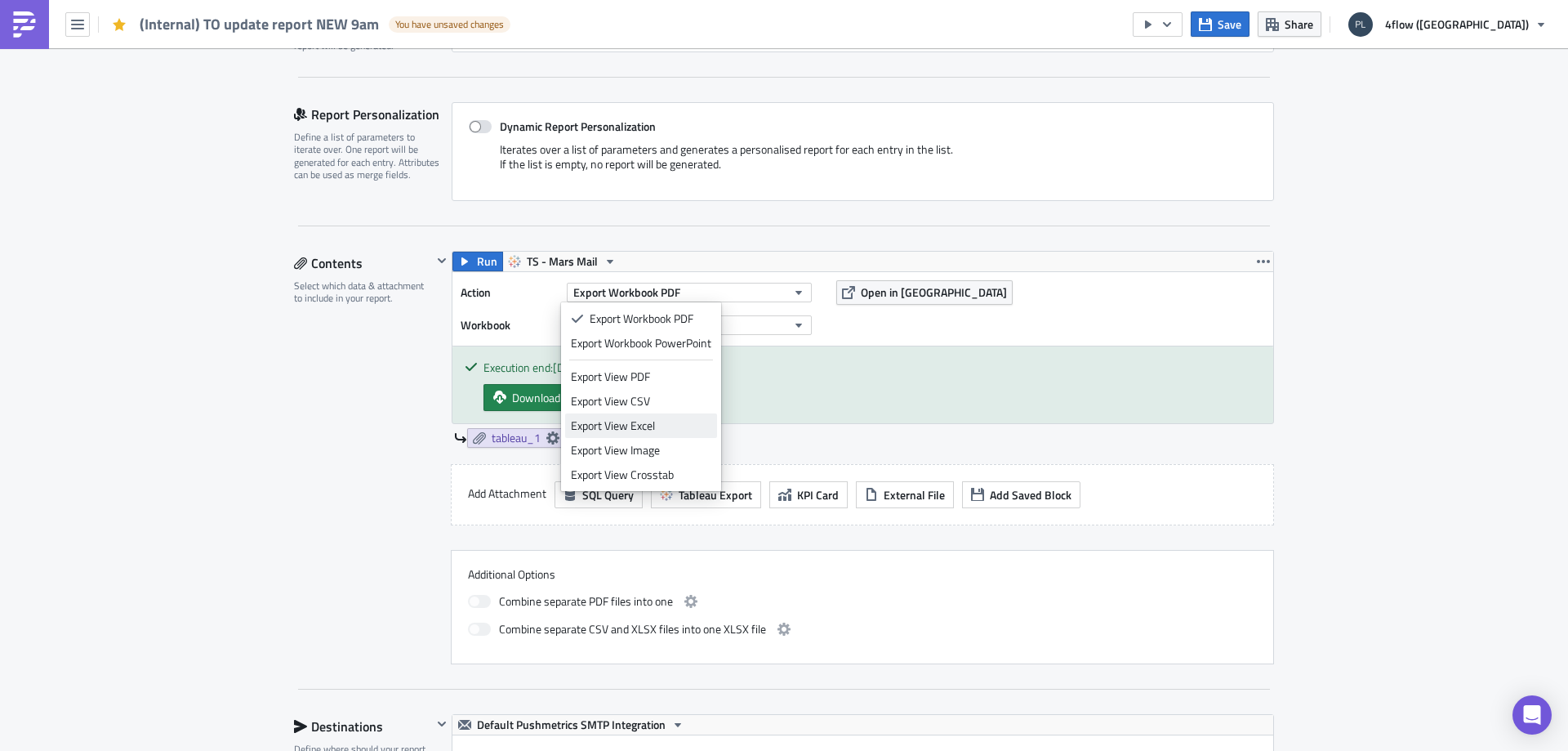
click at [666, 422] on div "Export View Excel" at bounding box center [641, 426] width 140 height 16
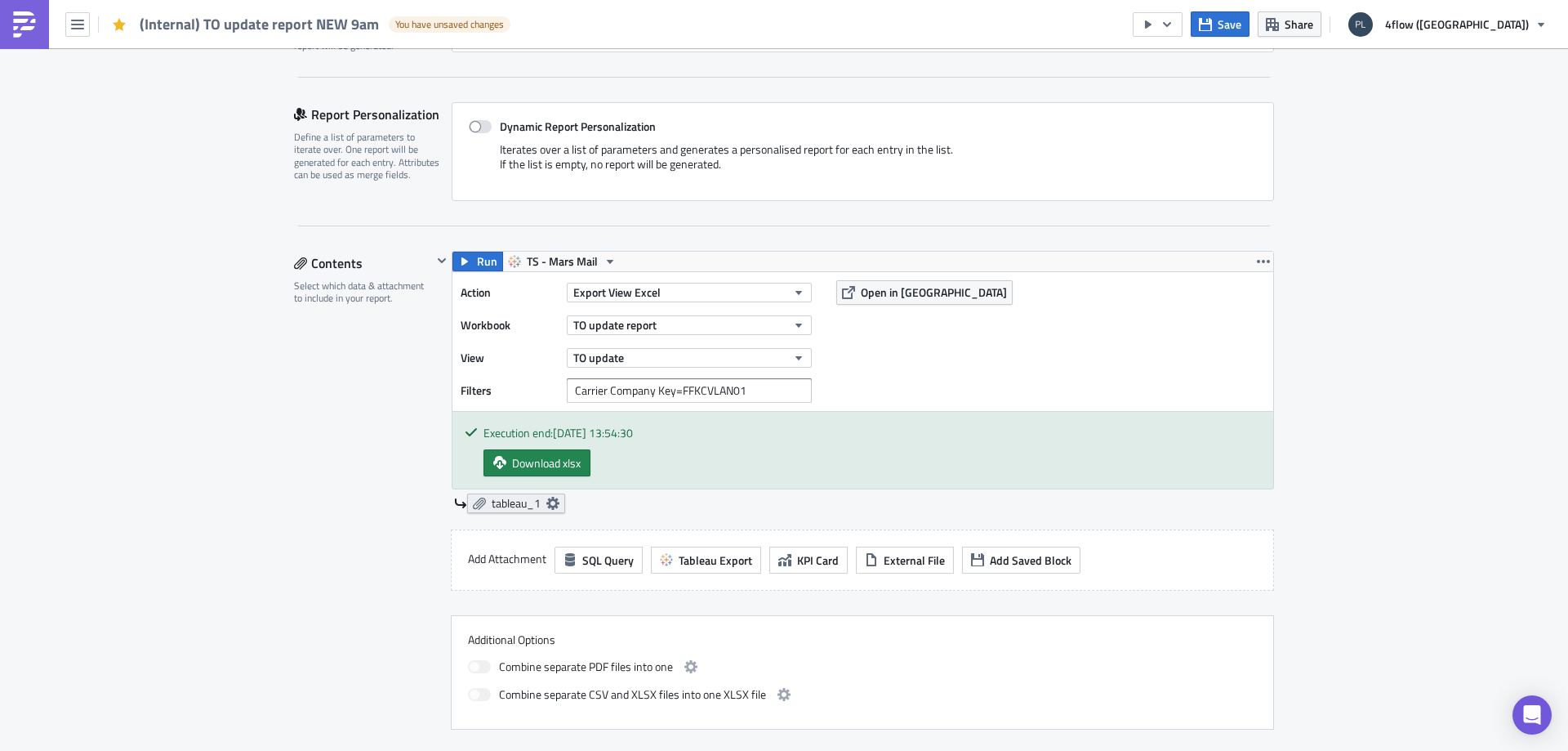
click at [473, 507] on icon at bounding box center [479, 503] width 13 height 13
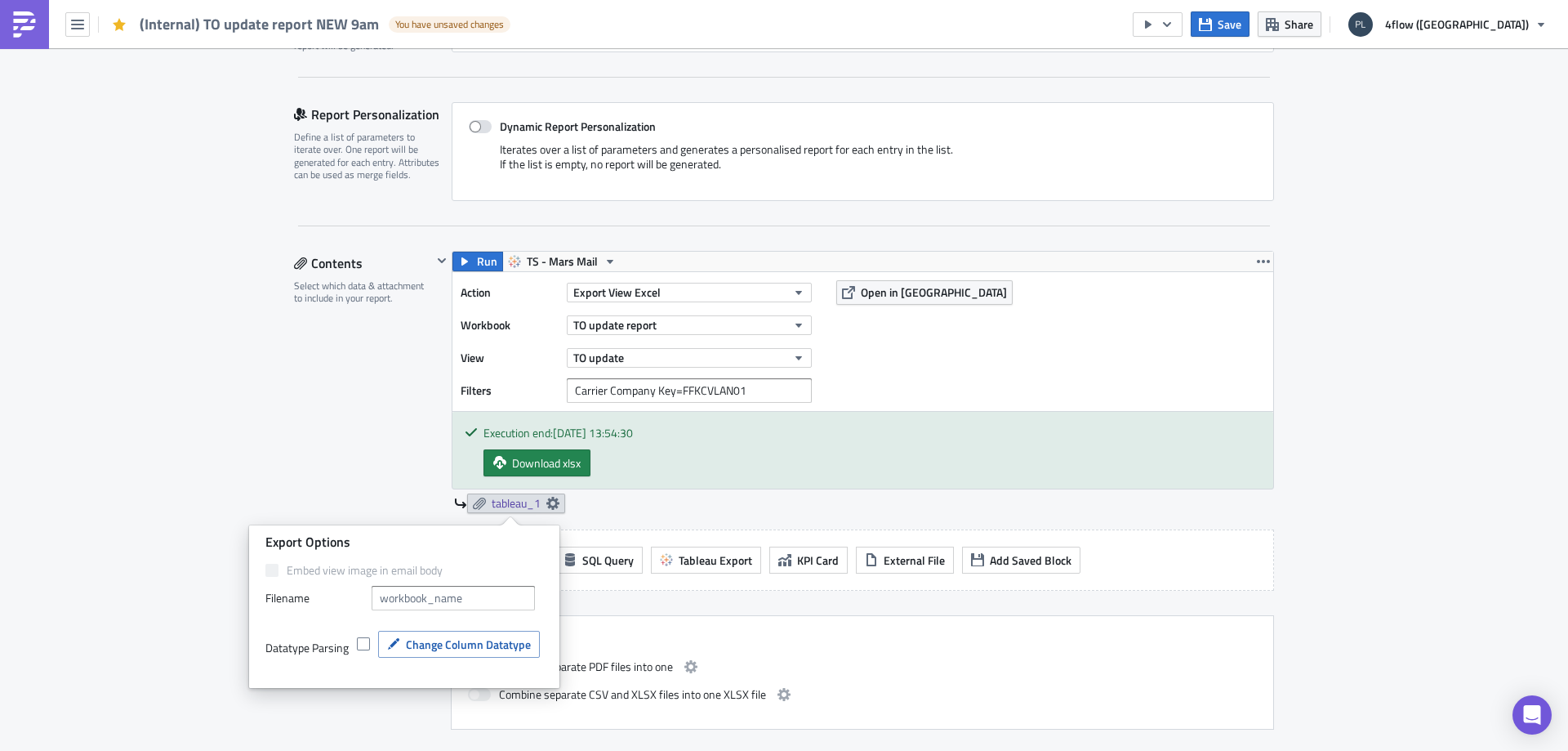
click at [404, 434] on div "Contents Select which data & attachment to include in your report." at bounding box center [363, 490] width 138 height 479
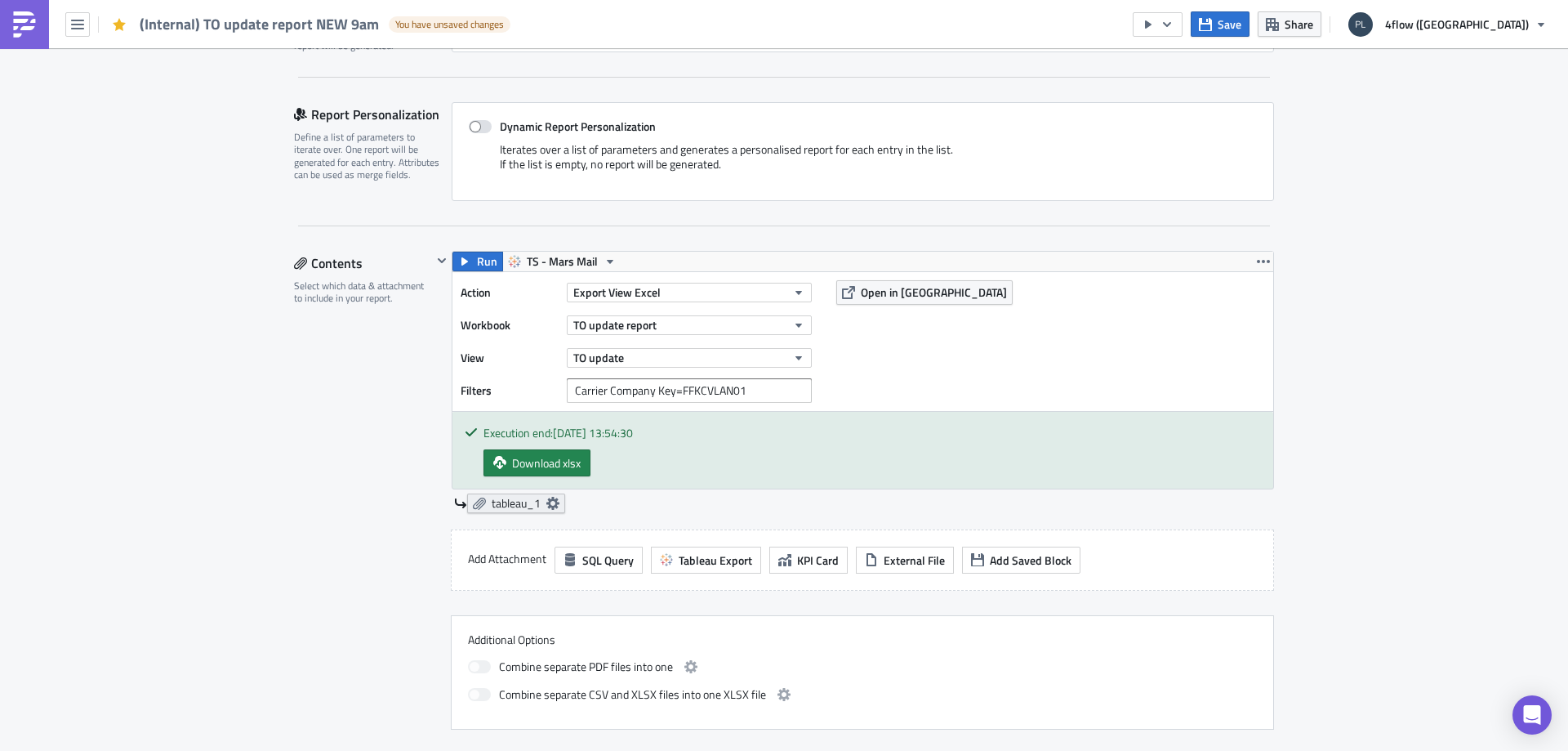
click at [484, 503] on link "tableau_1" at bounding box center [516, 503] width 98 height 20
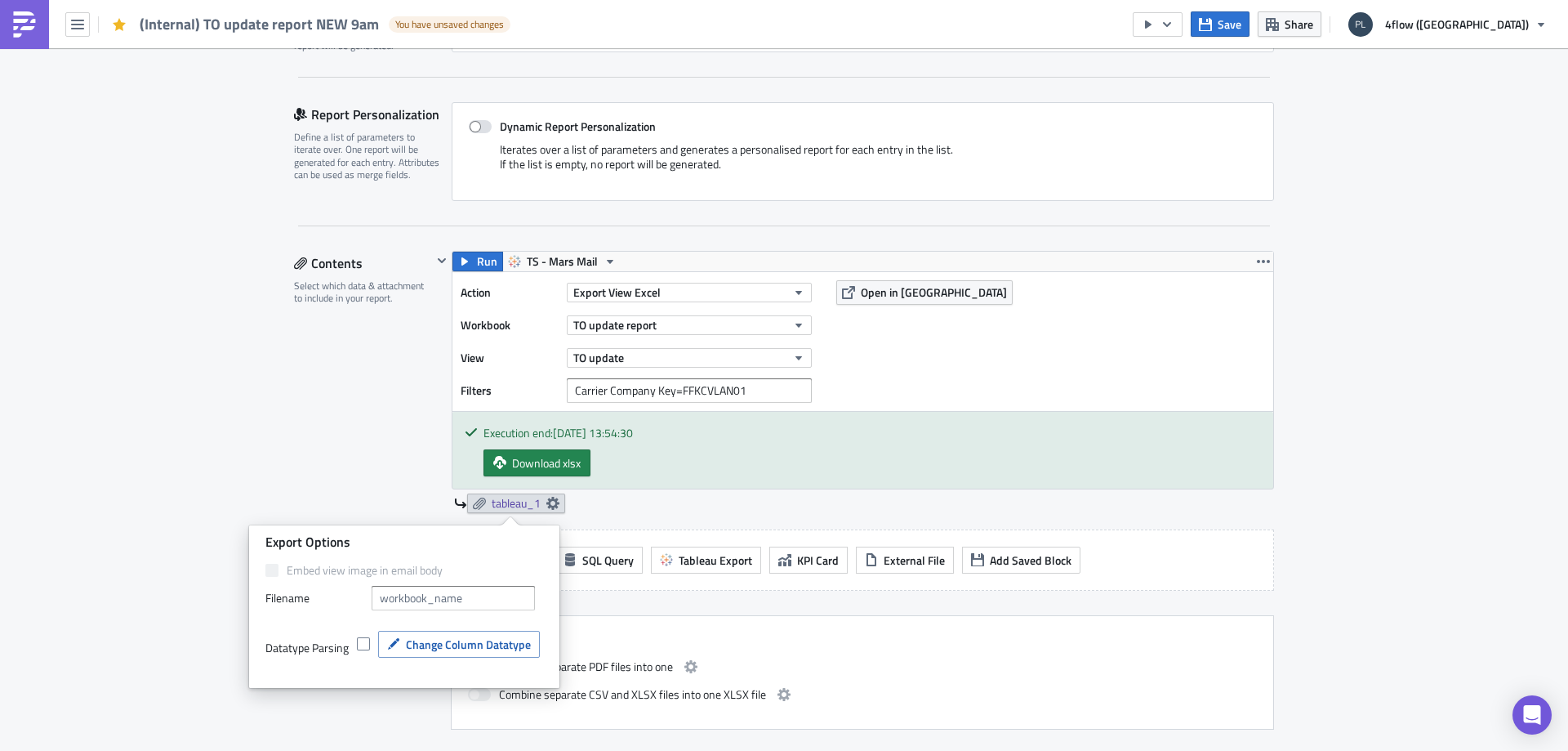
click at [354, 401] on div "Contents Select which data & attachment to include in your report." at bounding box center [363, 490] width 138 height 479
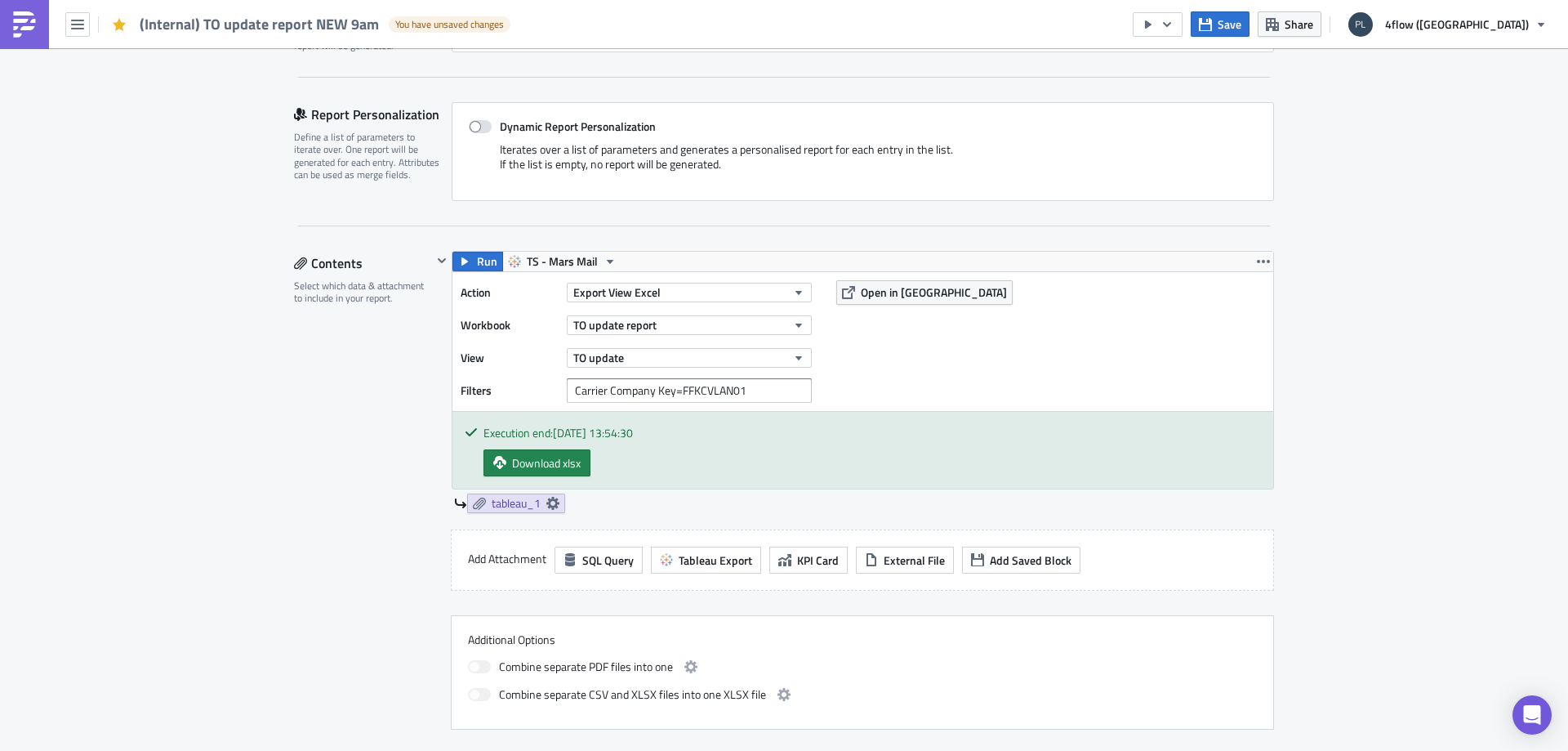
click at [1507, 127] on div "Execution Log Edit " (Internal) TO update report NEW 9am " Draft Settings Confi…" at bounding box center [784, 761] width 1568 height 2080
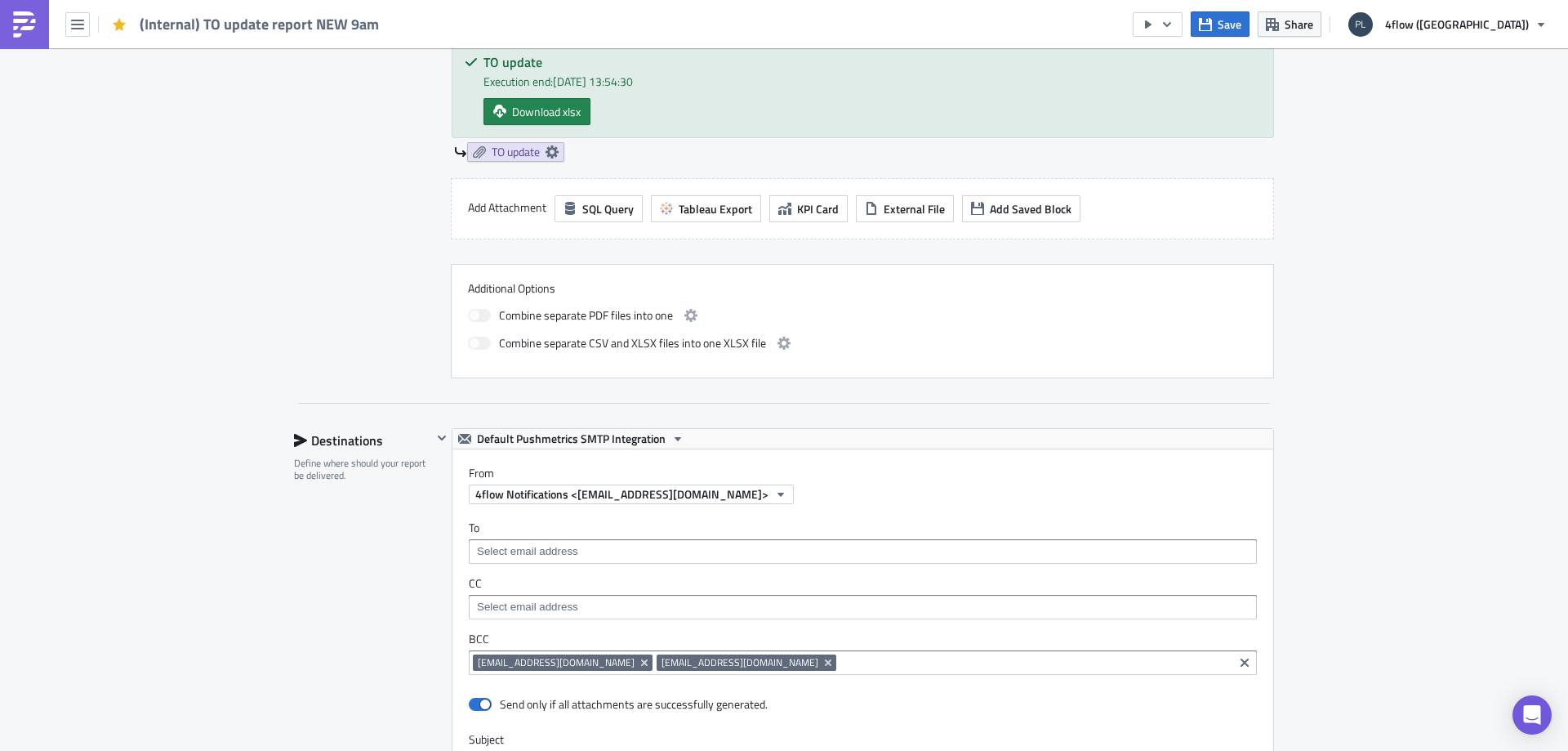
scroll to position [735, 0]
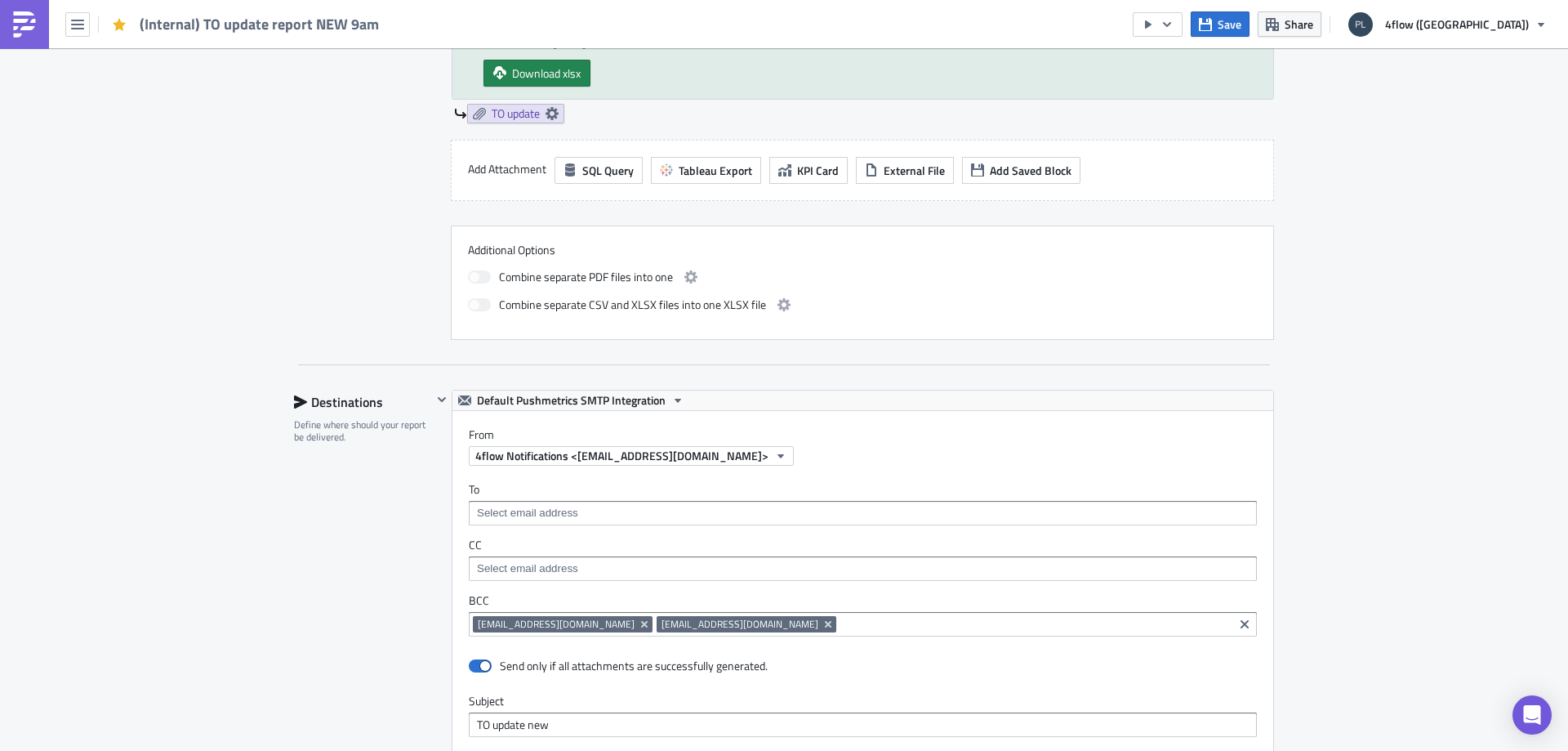
click at [130, 382] on div "Execution Log Edit " (Internal) TO update report NEW 9am " Settings Configure t…" at bounding box center [784, 362] width 1568 height 2099
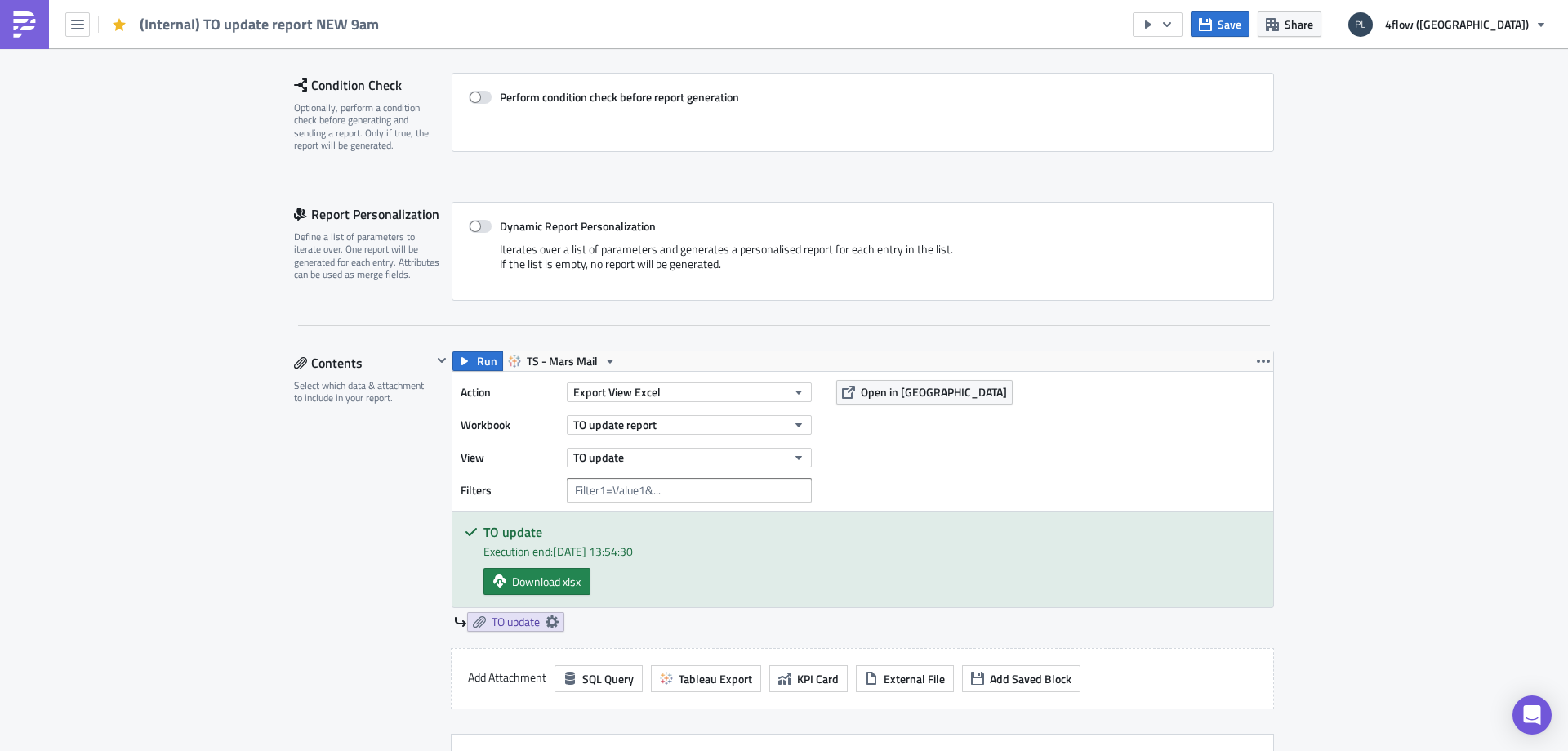
scroll to position [250, 0]
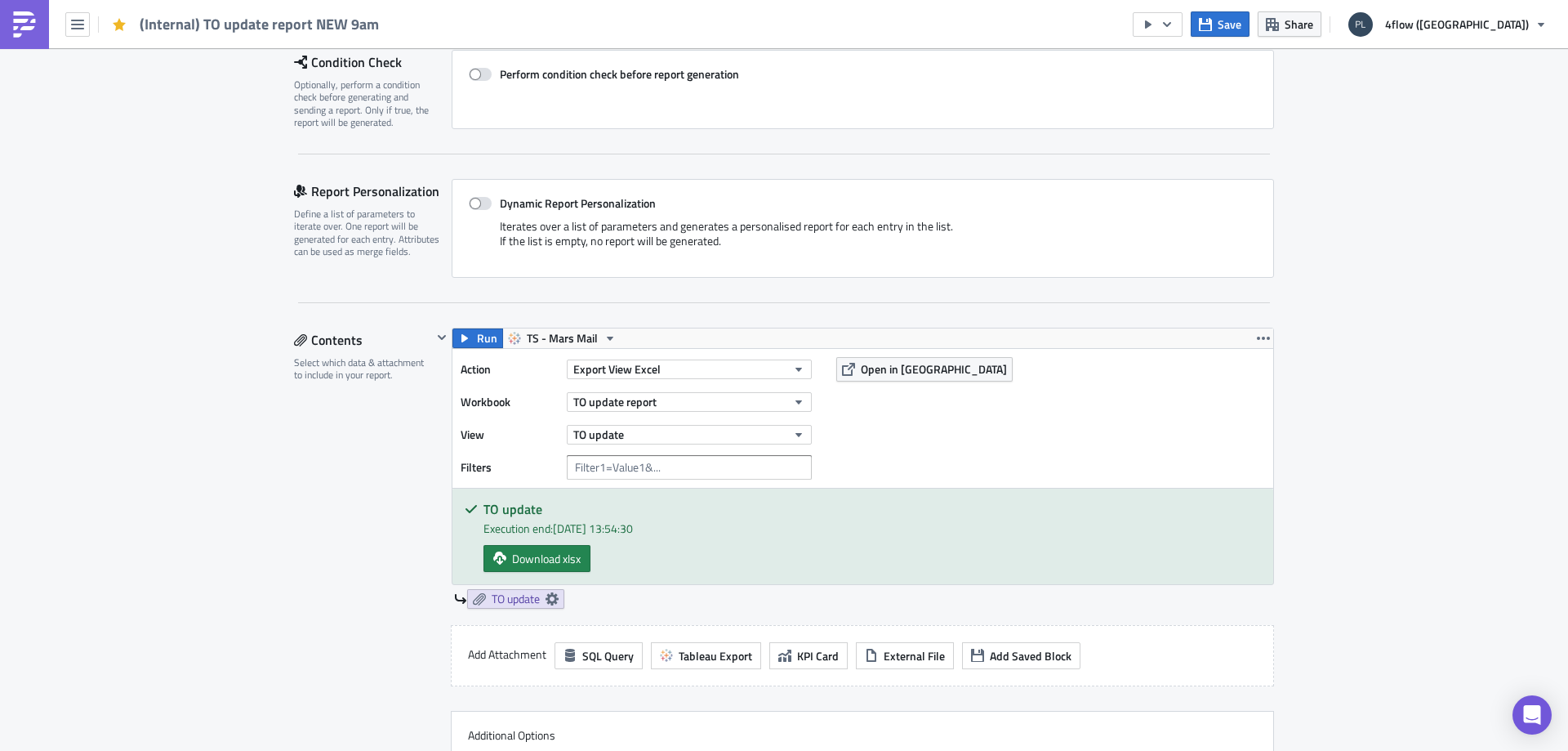
click at [294, 395] on div "Contents Select which data & attachment to include in your report." at bounding box center [363, 576] width 138 height 498
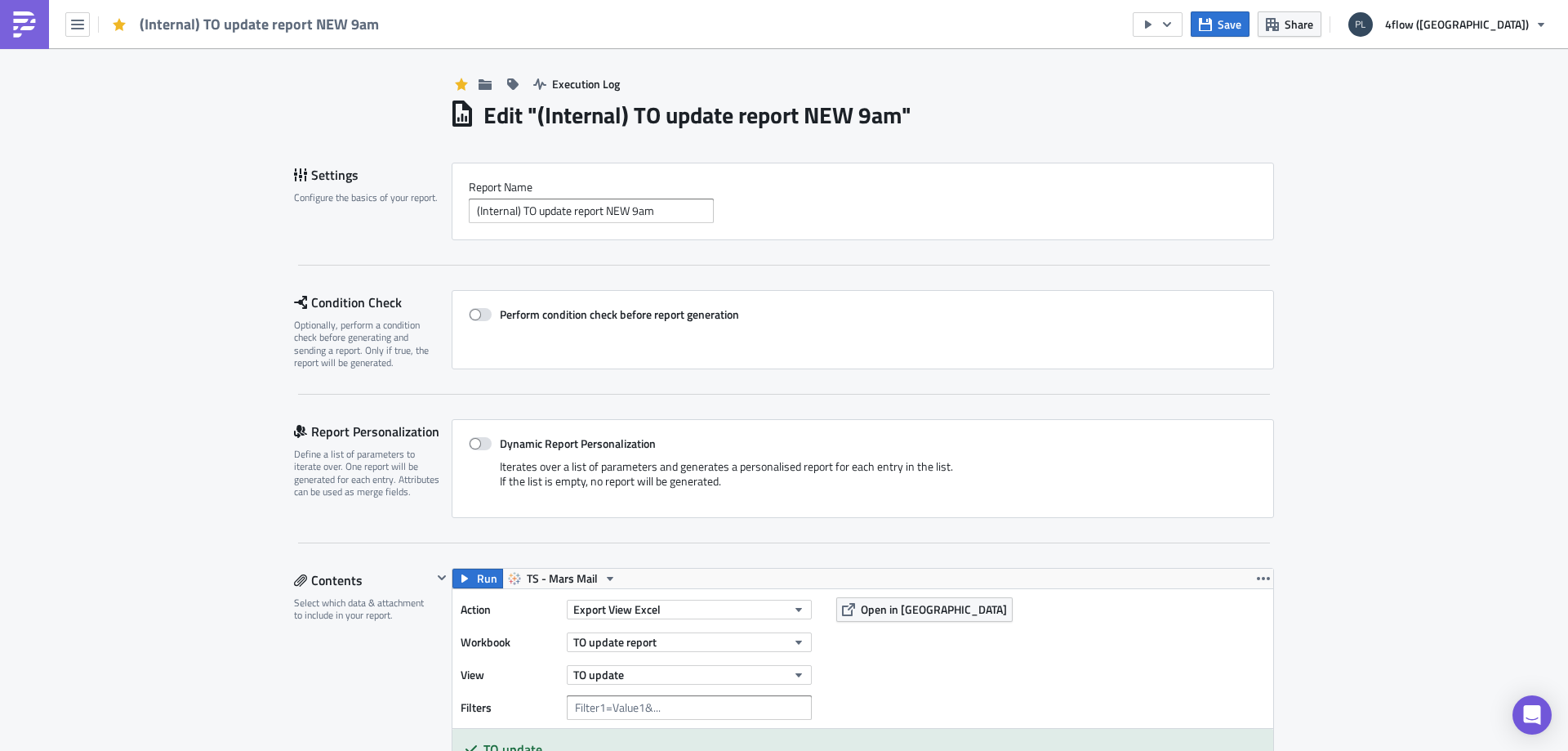
scroll to position [0, 0]
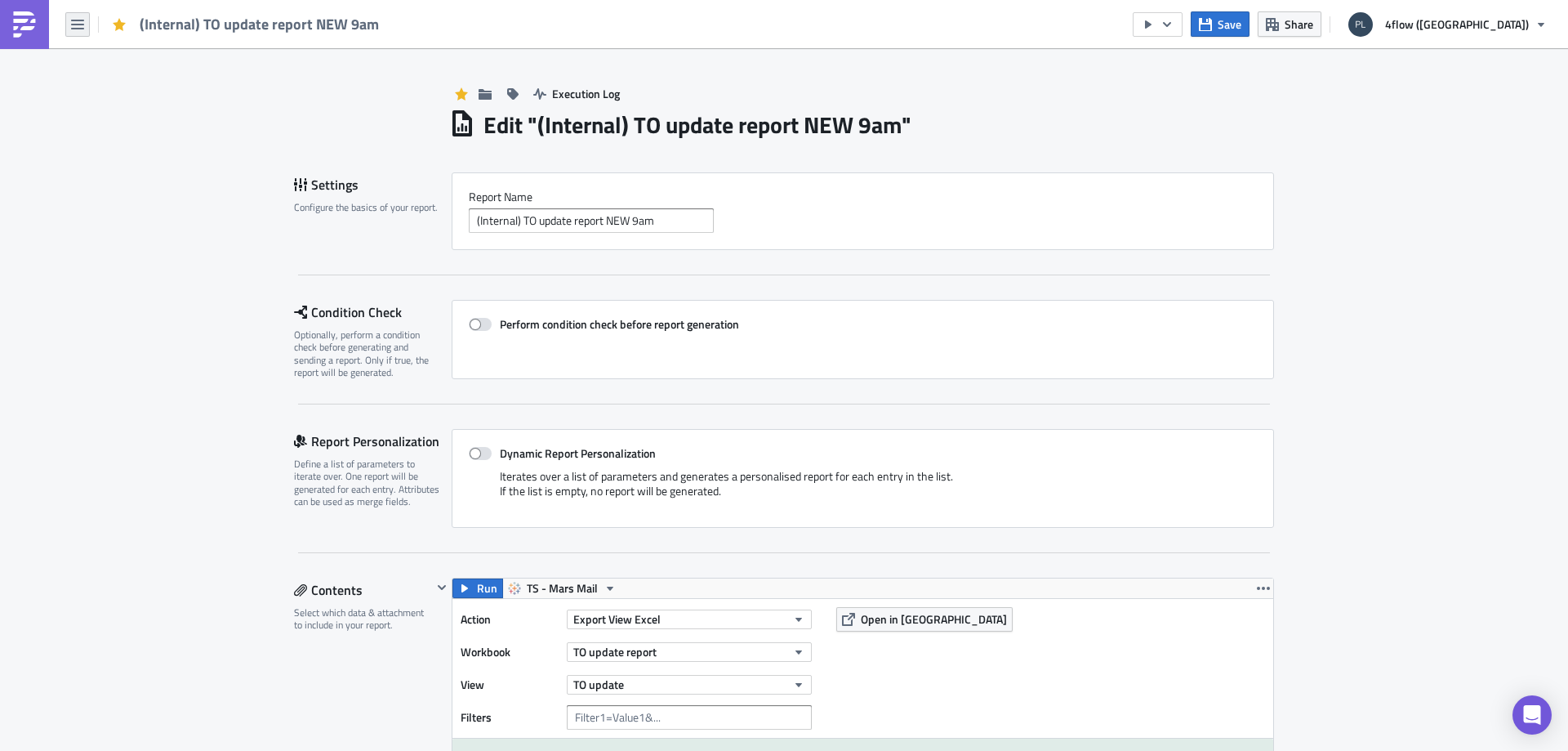
click at [81, 21] on icon "button" at bounding box center [78, 25] width 13 height 13
click at [122, 87] on div "Home" at bounding box center [148, 90] width 109 height 16
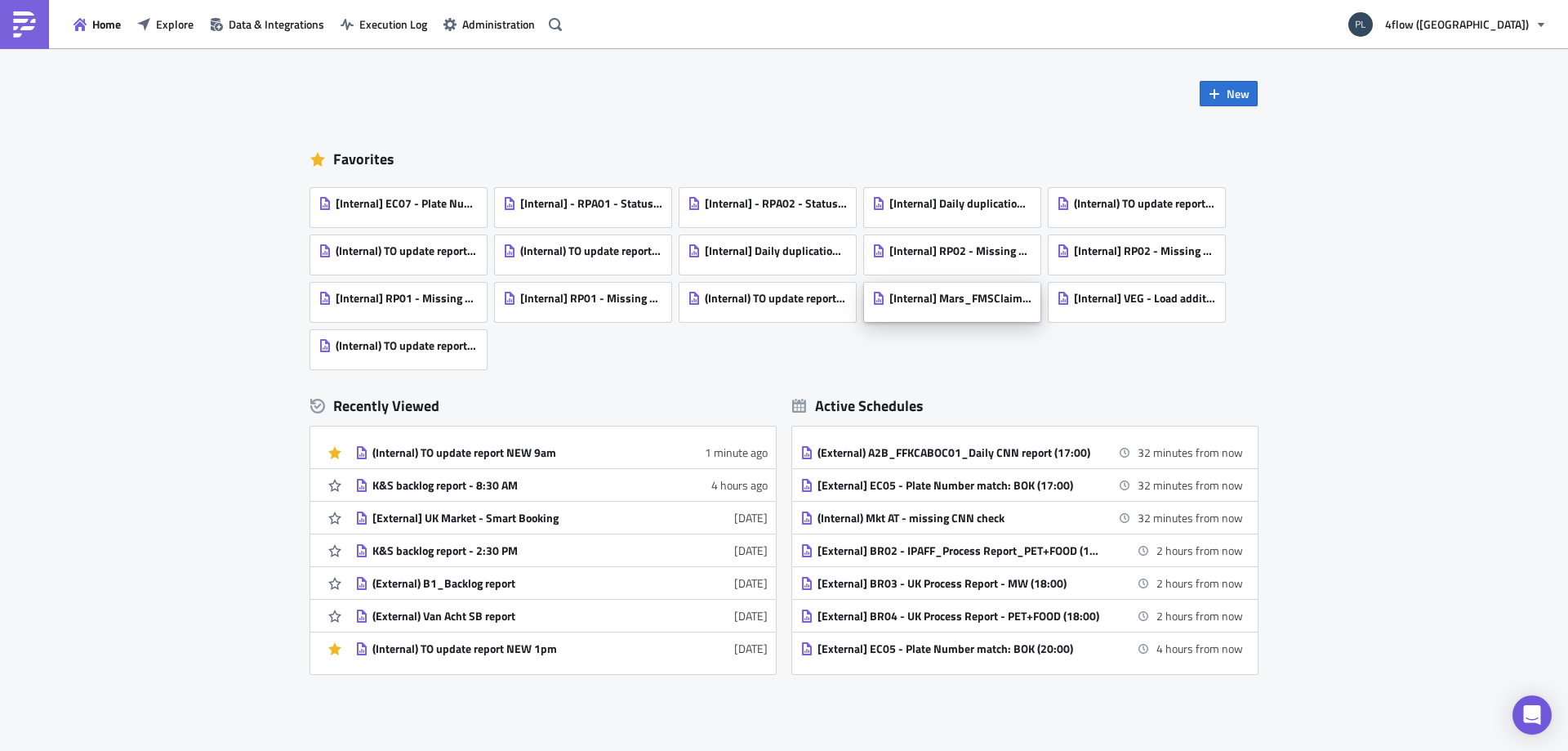
click at [929, 316] on div "[Internal] Mars_FMSClaimsReport (Daily 04:45)" at bounding box center [952, 303] width 176 height 39
click at [862, 92] on div "New Favorites [Internal] EC07 - Plate Number Character Restrictions [Internal] …" at bounding box center [784, 361] width 980 height 626
